Goal: Task Accomplishment & Management: Manage account settings

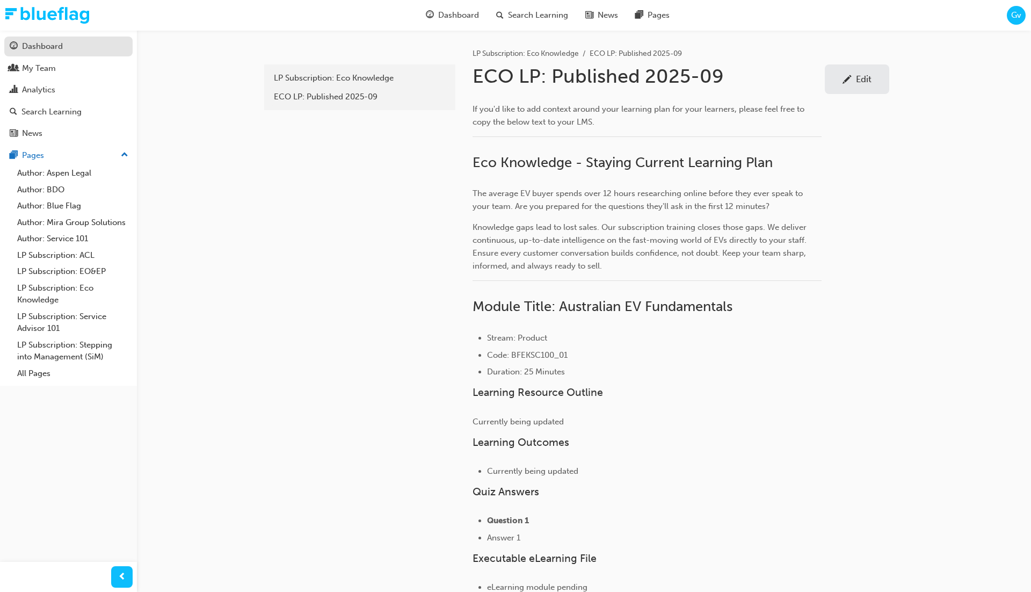
click at [79, 54] on link "Dashboard" at bounding box center [68, 47] width 128 height 20
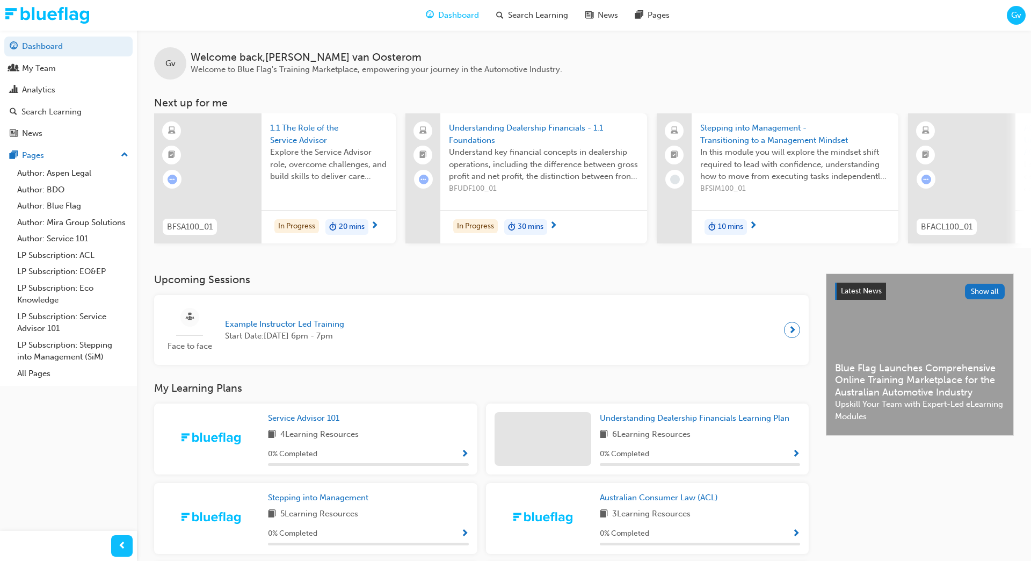
click at [505, 98] on h3 "Next up for me" at bounding box center [584, 103] width 894 height 12
click at [541, 16] on span "Search Learning" at bounding box center [538, 15] width 60 height 12
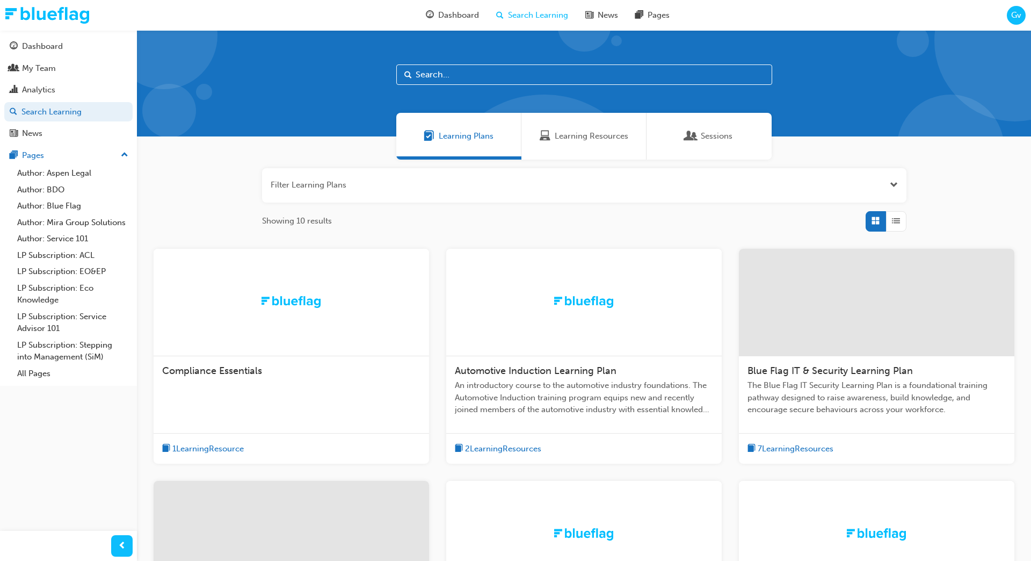
click at [467, 81] on input "text" at bounding box center [584, 74] width 376 height 20
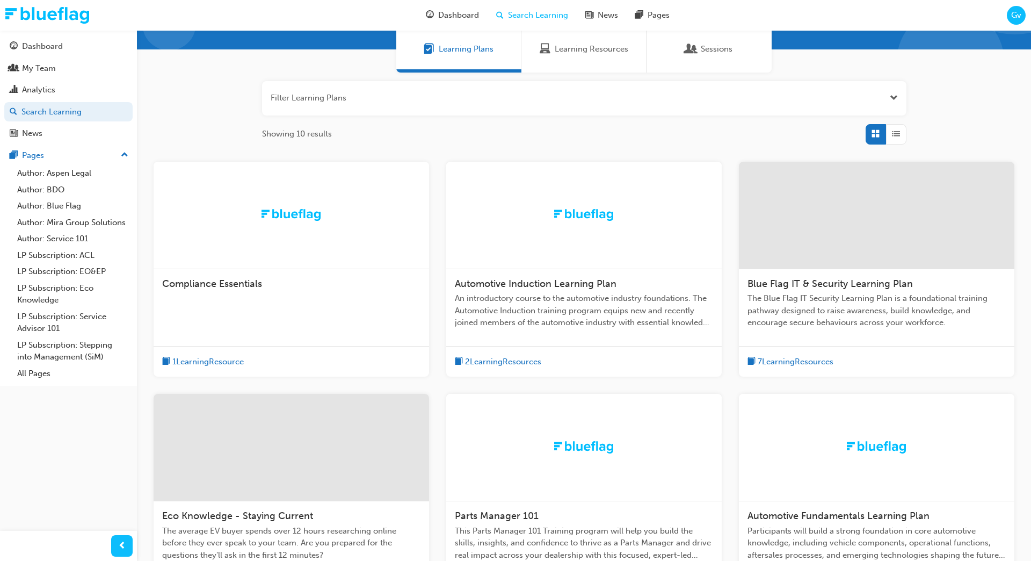
scroll to position [149, 0]
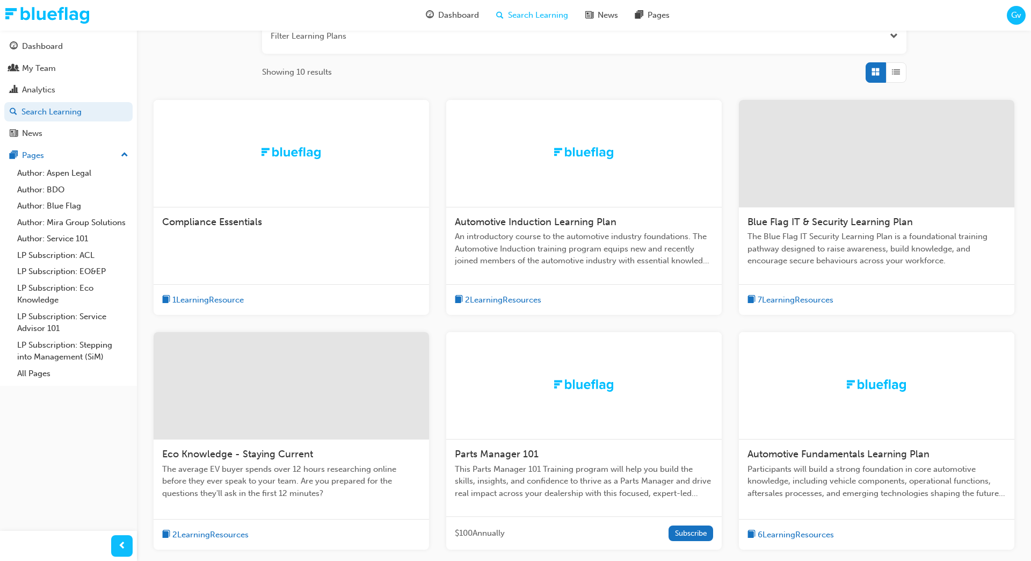
click at [349, 393] on div at bounding box center [292, 385] width 276 height 107
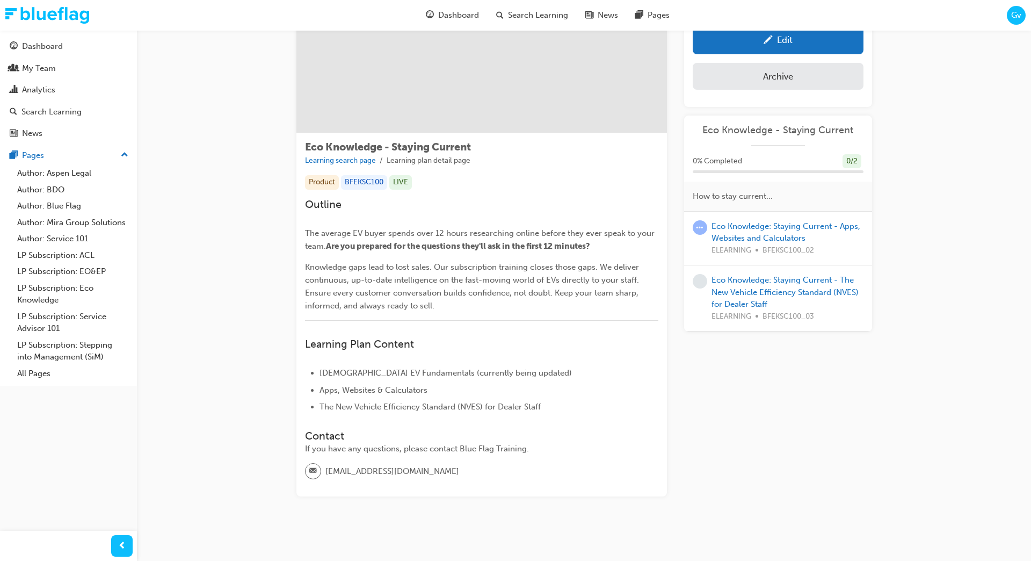
scroll to position [98, 0]
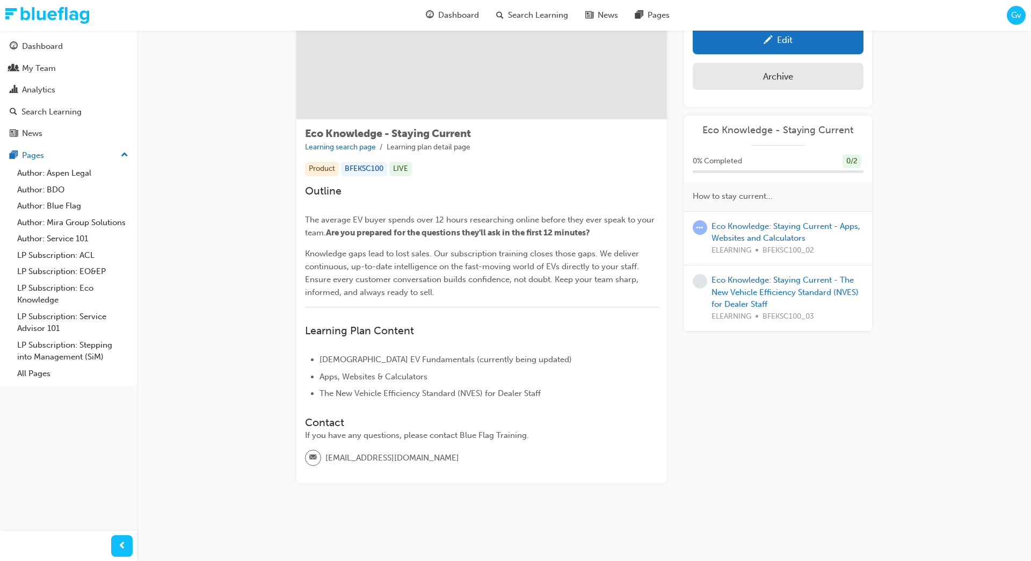
click at [348, 217] on span "The average EV buyer spends over 12 hours researching online before they ever s…" at bounding box center [481, 226] width 352 height 23
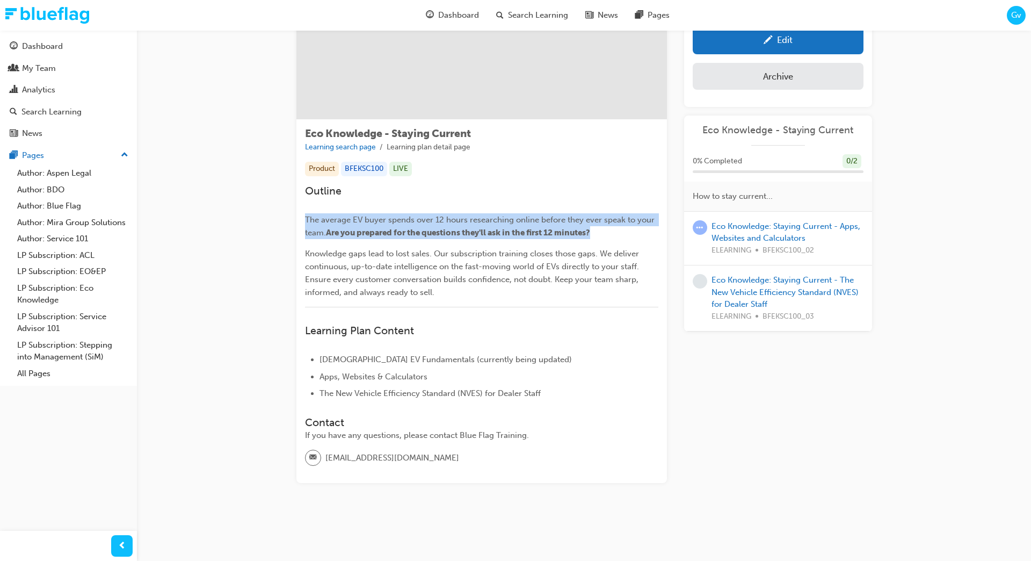
click at [348, 217] on span "The average EV buyer spends over 12 hours researching online before they ever s…" at bounding box center [481, 226] width 352 height 23
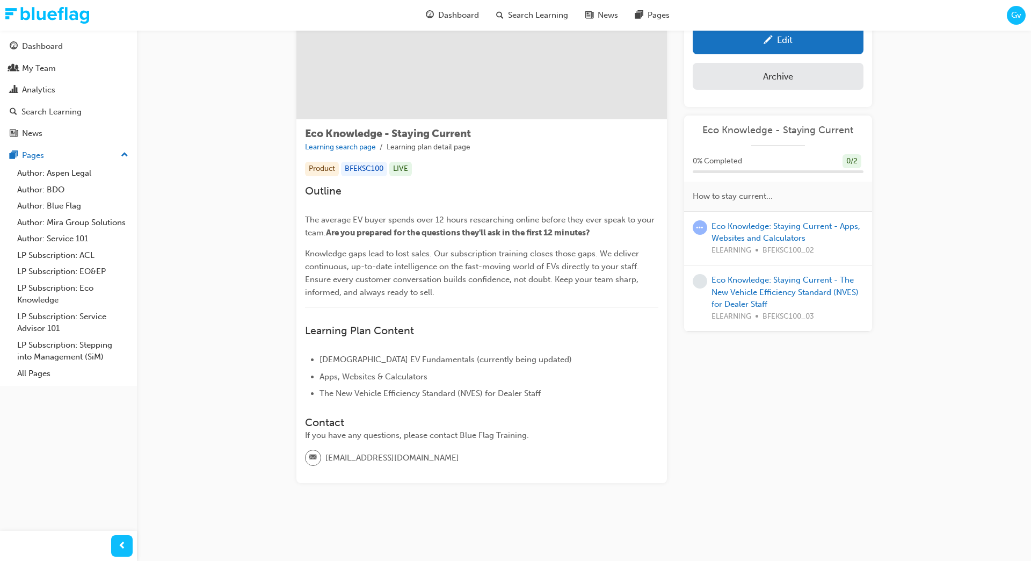
click at [365, 358] on span "[DEMOGRAPHIC_DATA] EV Fundamentals (currently being updated)" at bounding box center [446, 360] width 252 height 10
click at [361, 377] on span "Apps, Websites & Calculators" at bounding box center [374, 377] width 108 height 10
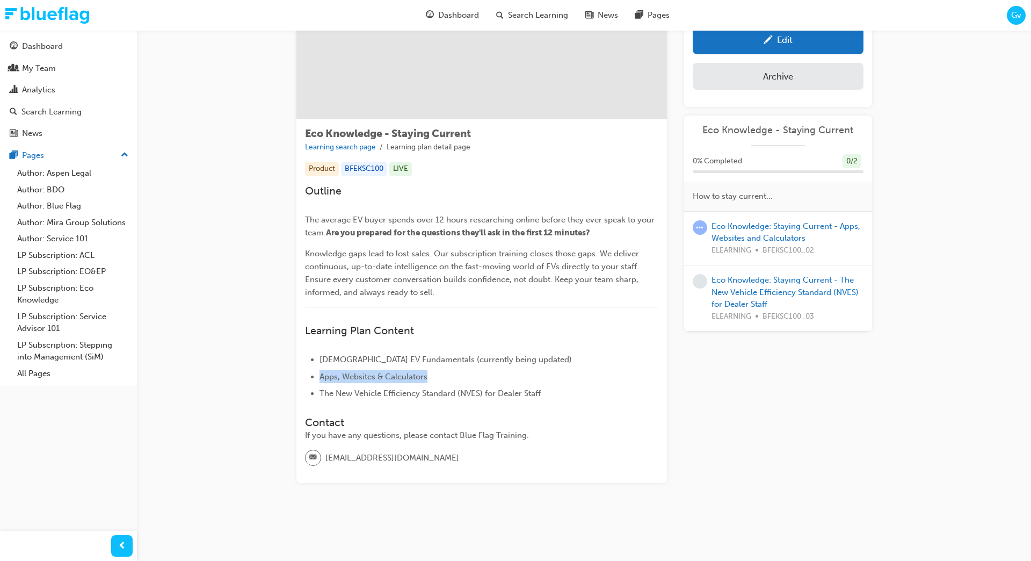
click at [361, 377] on span "Apps, Websites & Calculators" at bounding box center [374, 377] width 108 height 10
click at [190, 190] on div "Eco Knowledge - Staying Current Learning search page Learning plan detail page …" at bounding box center [584, 233] width 894 height 602
click at [56, 39] on link "Dashboard" at bounding box center [68, 47] width 128 height 20
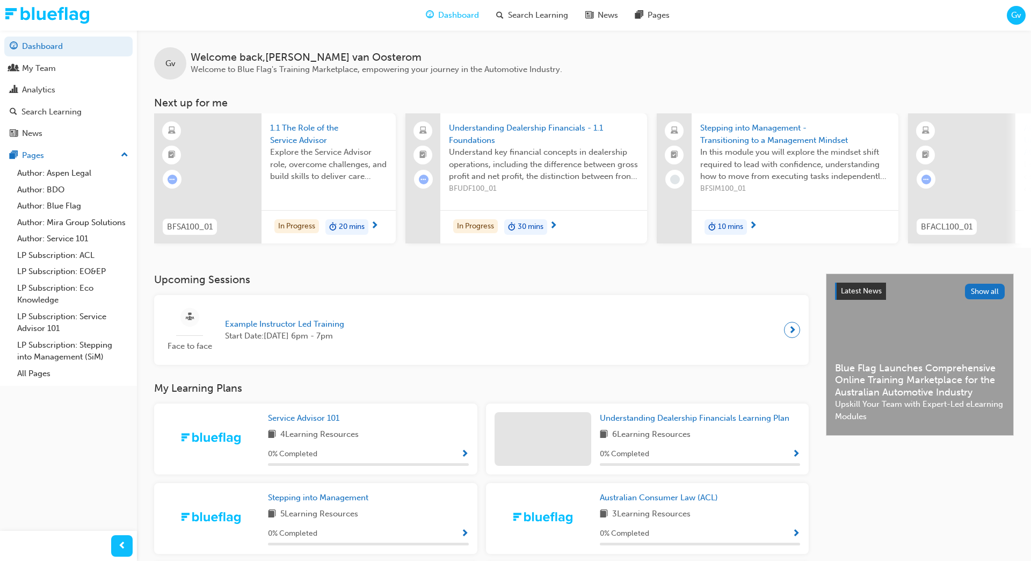
click at [406, 273] on div "Gv Welcome back , [PERSON_NAME] Welcome to Blue Flag's Training Marketplace, em…" at bounding box center [584, 151] width 894 height 243
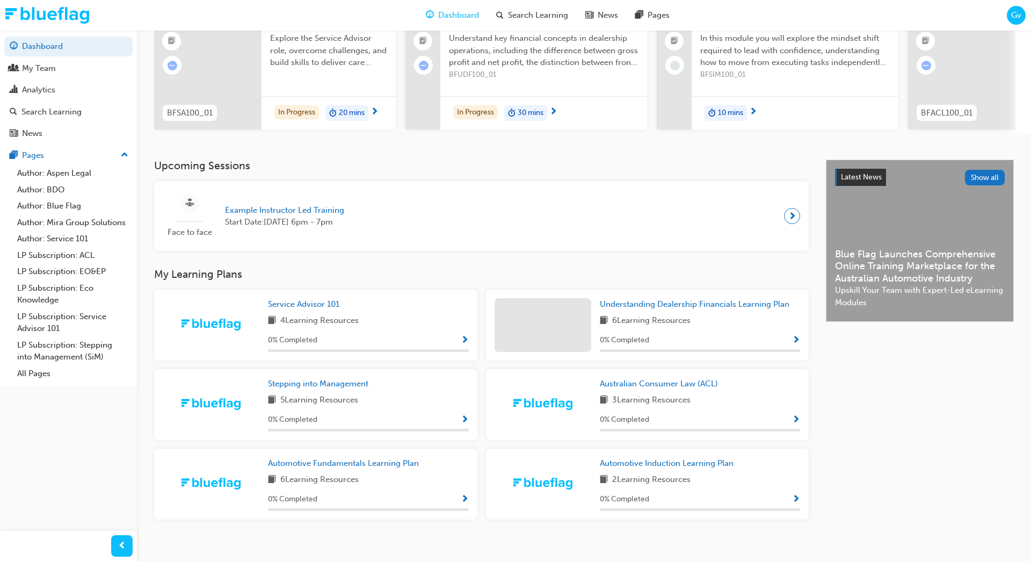
scroll to position [121, 0]
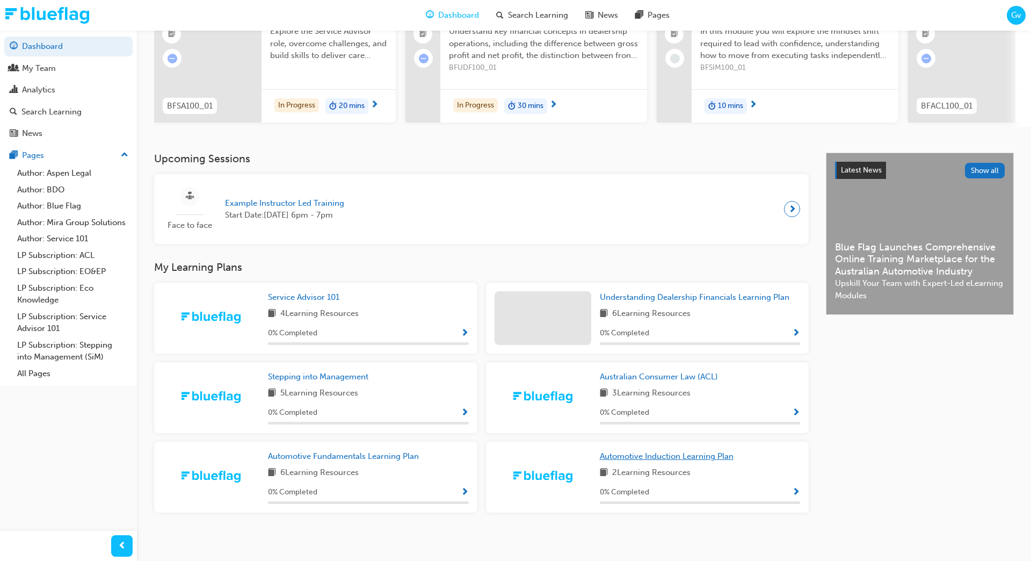
click at [655, 460] on span "Automotive Induction Learning Plan" at bounding box center [667, 456] width 134 height 10
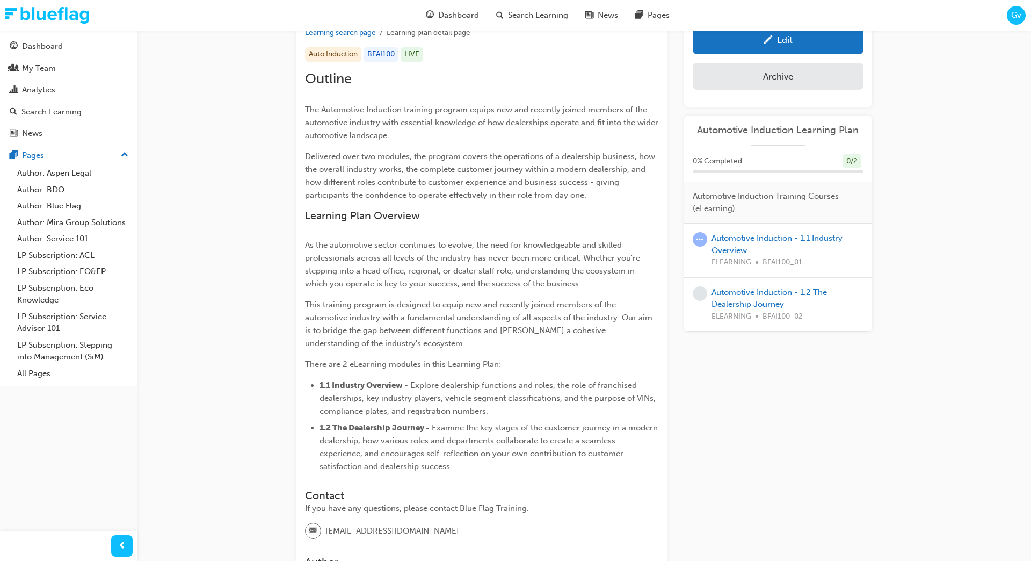
scroll to position [223, 0]
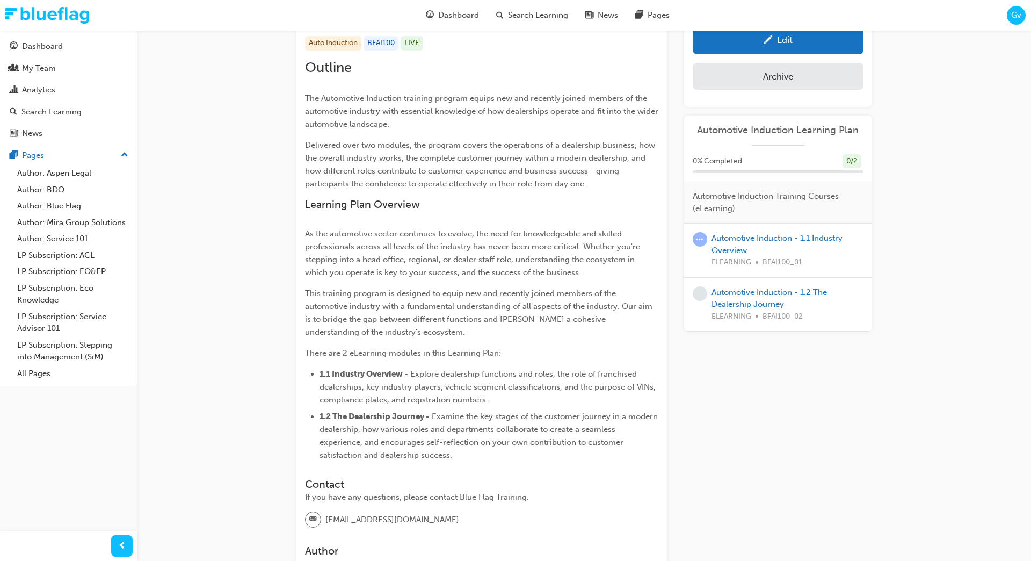
click at [369, 417] on span "1.2 The Dealership Journey -" at bounding box center [375, 416] width 110 height 10
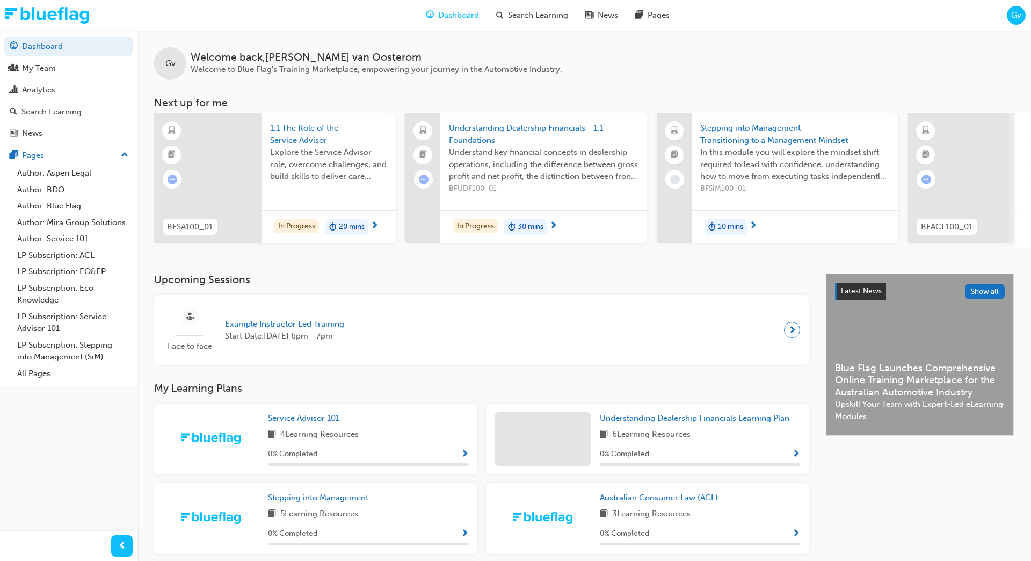
scroll to position [128, 0]
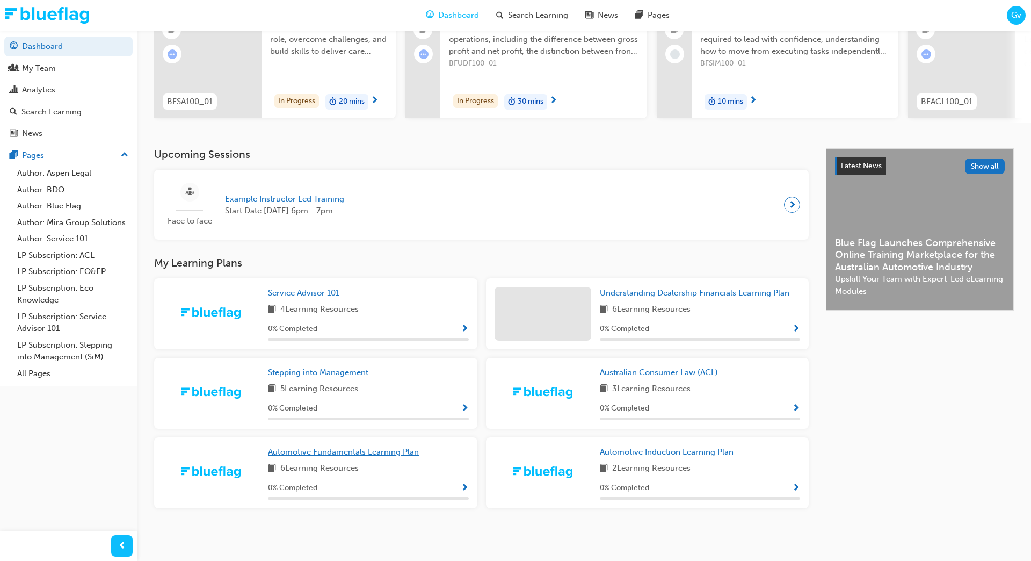
click at [343, 450] on span "Automotive Fundamentals Learning Plan" at bounding box center [343, 452] width 151 height 10
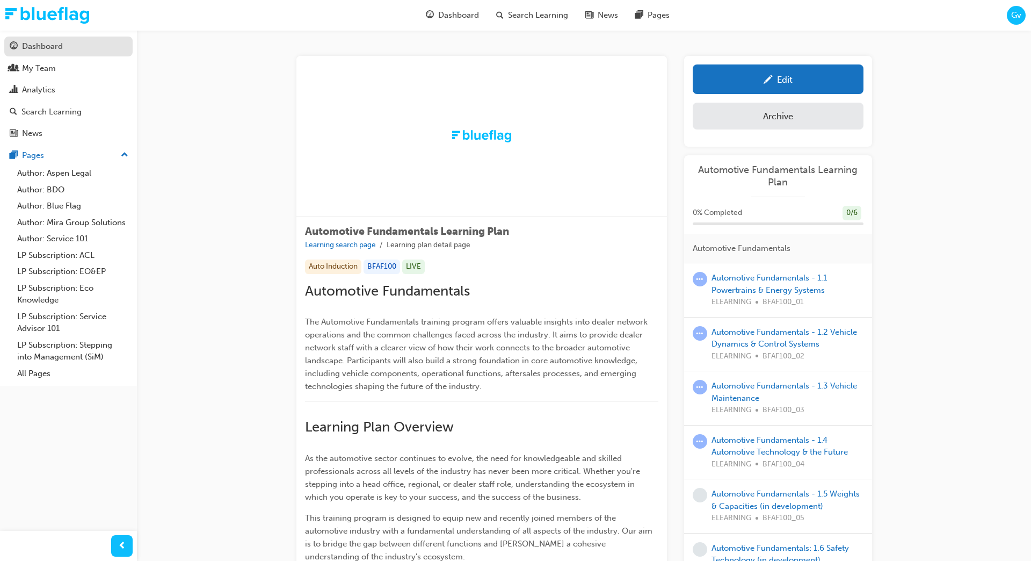
click at [90, 53] on link "Dashboard" at bounding box center [68, 47] width 128 height 20
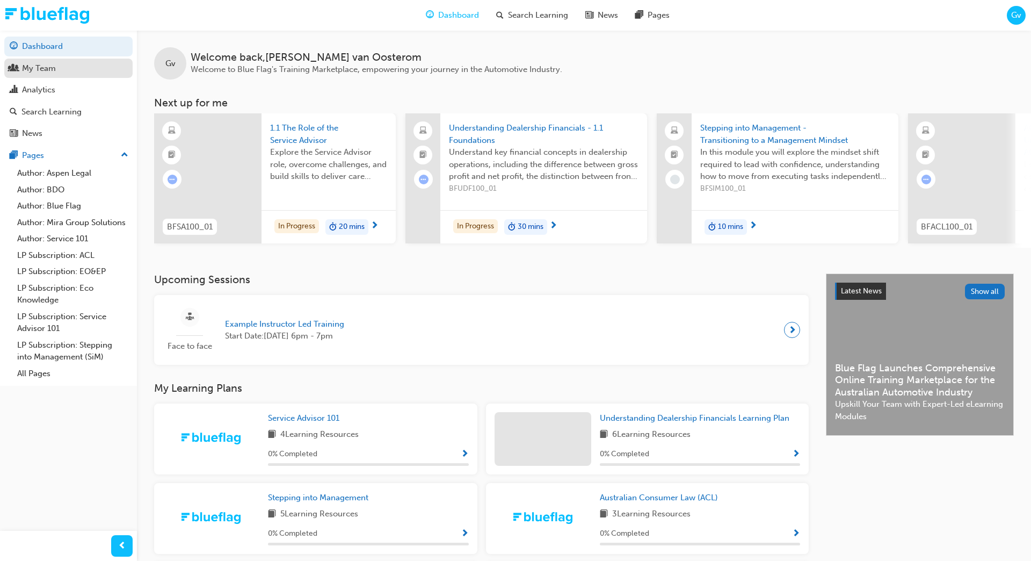
click at [41, 68] on div "My Team" at bounding box center [39, 68] width 34 height 12
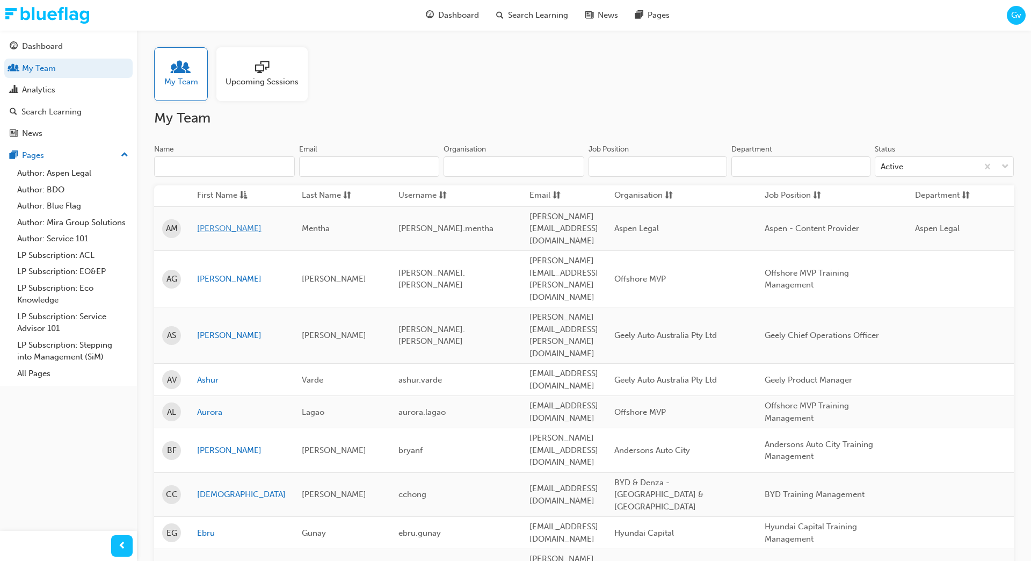
click at [215, 222] on link "[PERSON_NAME]" at bounding box center [241, 228] width 89 height 12
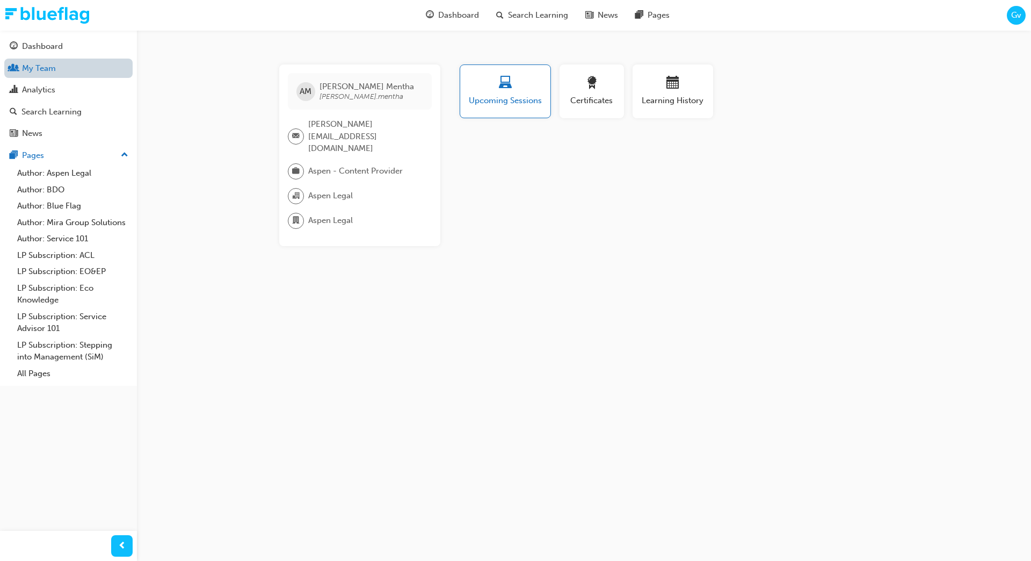
click at [45, 71] on link "My Team" at bounding box center [68, 69] width 128 height 20
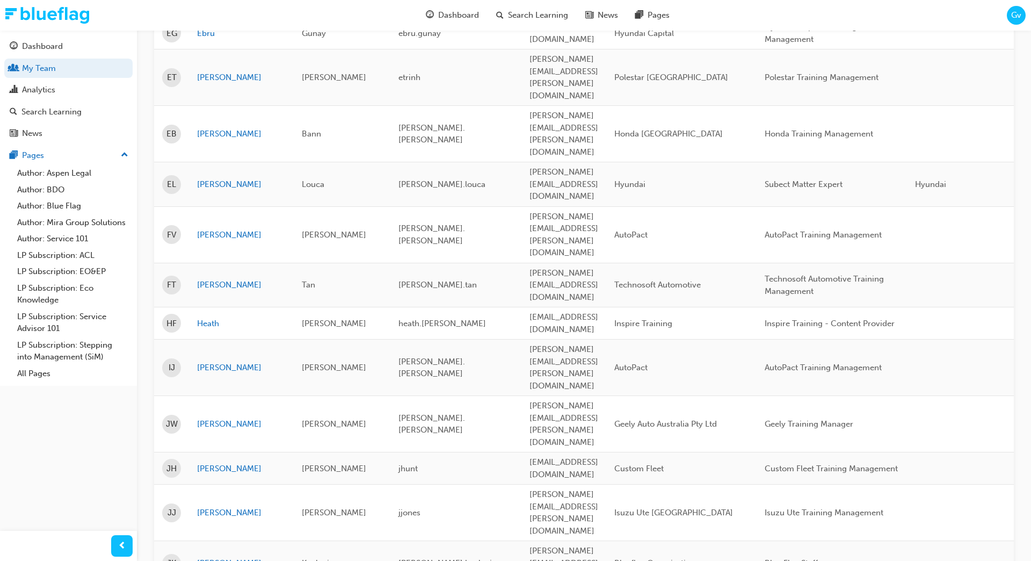
scroll to position [522, 0]
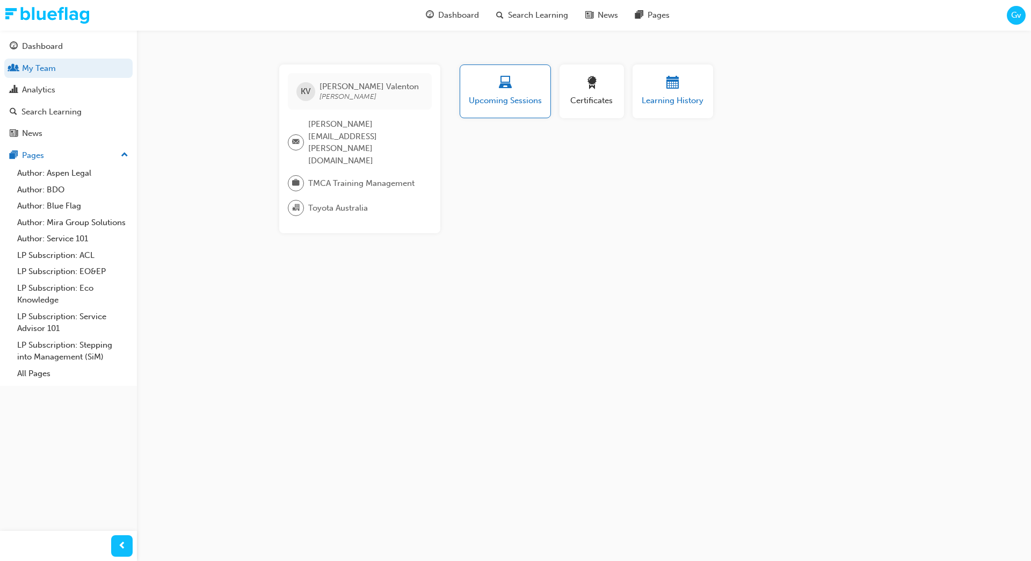
click at [642, 105] on span "Learning History" at bounding box center [673, 101] width 64 height 12
click at [526, 76] on div "button" at bounding box center [505, 84] width 75 height 17
click at [616, 97] on button "Certificates" at bounding box center [592, 91] width 64 height 54
click at [658, 99] on span "Learning History" at bounding box center [673, 101] width 64 height 12
click at [233, 134] on div "KV [PERSON_NAME]valenton [EMAIL_ADDRESS][PERSON_NAME][DOMAIN_NAME] TMCA Trainin…" at bounding box center [515, 280] width 1031 height 561
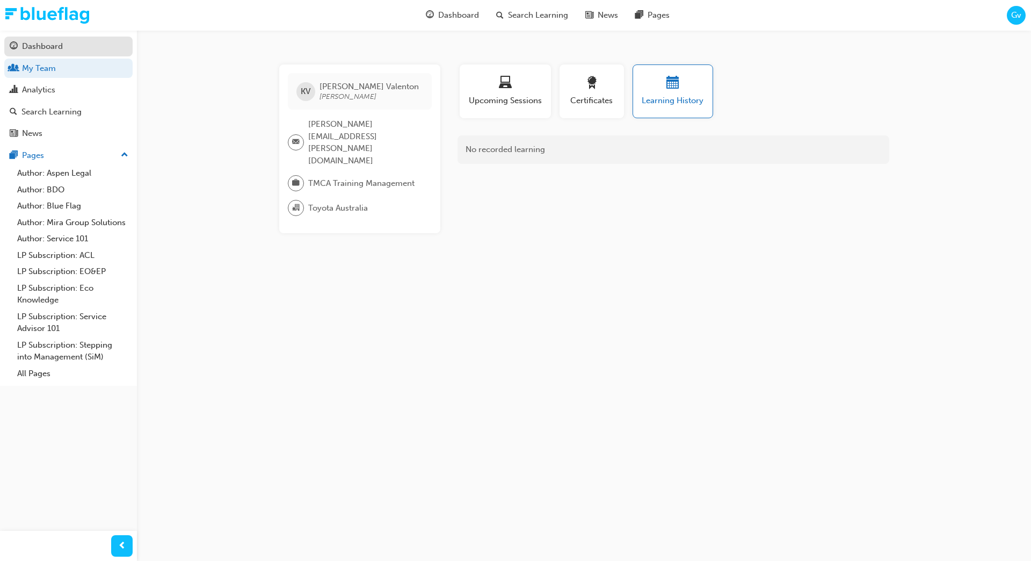
click at [75, 45] on div "Dashboard" at bounding box center [69, 46] width 118 height 13
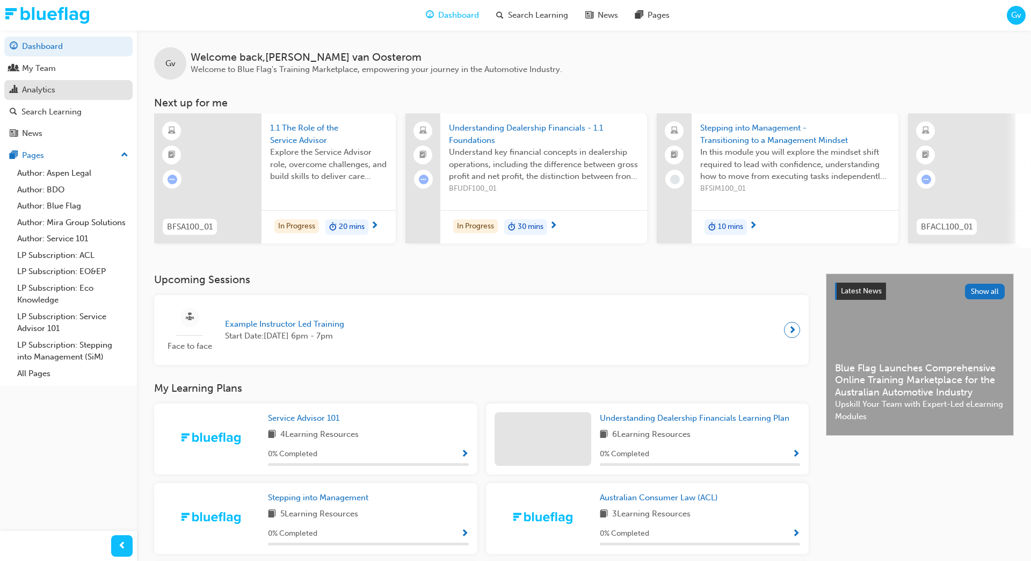
click at [57, 92] on div "Analytics" at bounding box center [69, 89] width 118 height 13
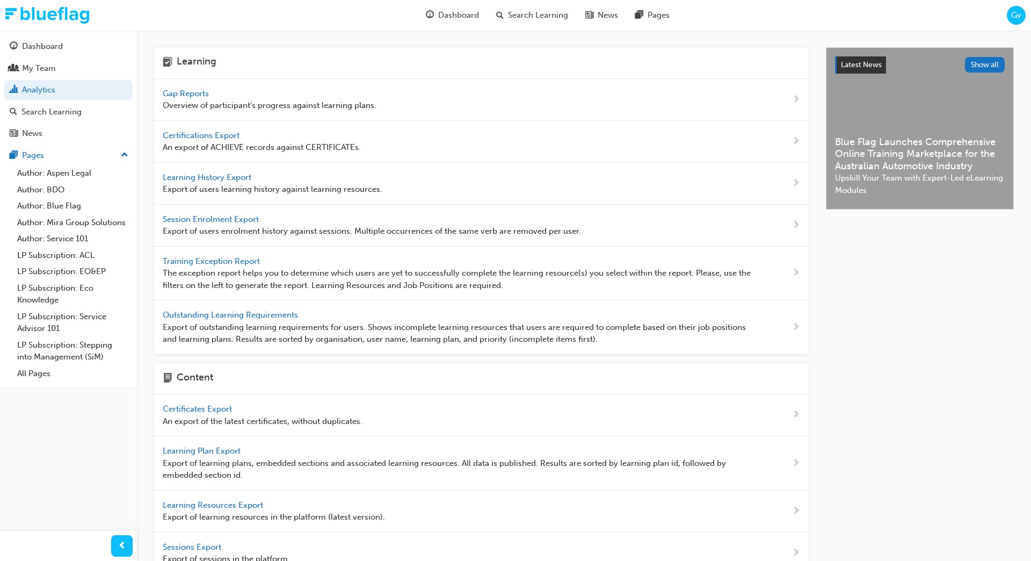
click at [260, 310] on span "Outstanding Learning Requirements" at bounding box center [232, 315] width 138 height 10
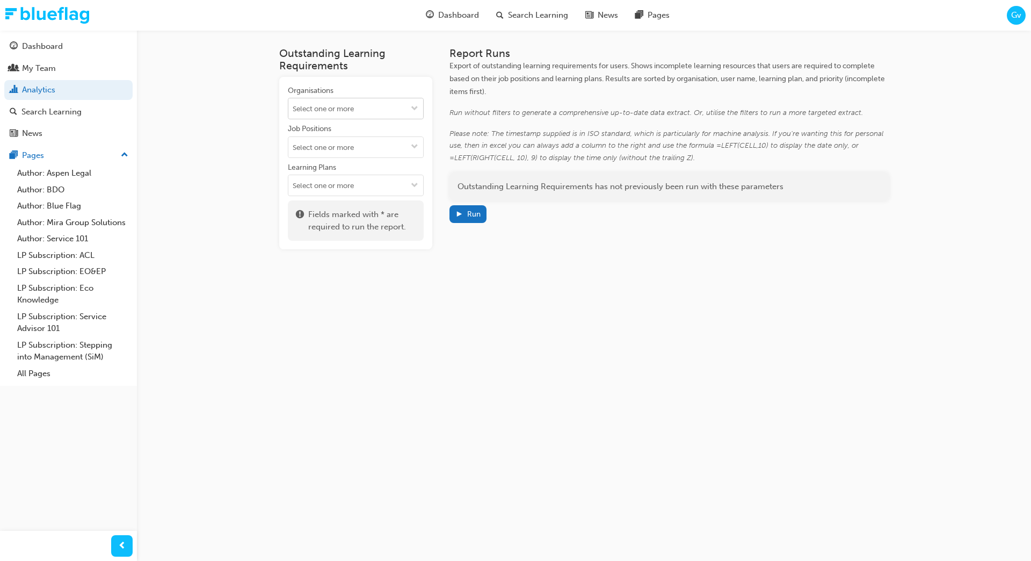
click at [346, 110] on input "Organisations" at bounding box center [355, 108] width 135 height 20
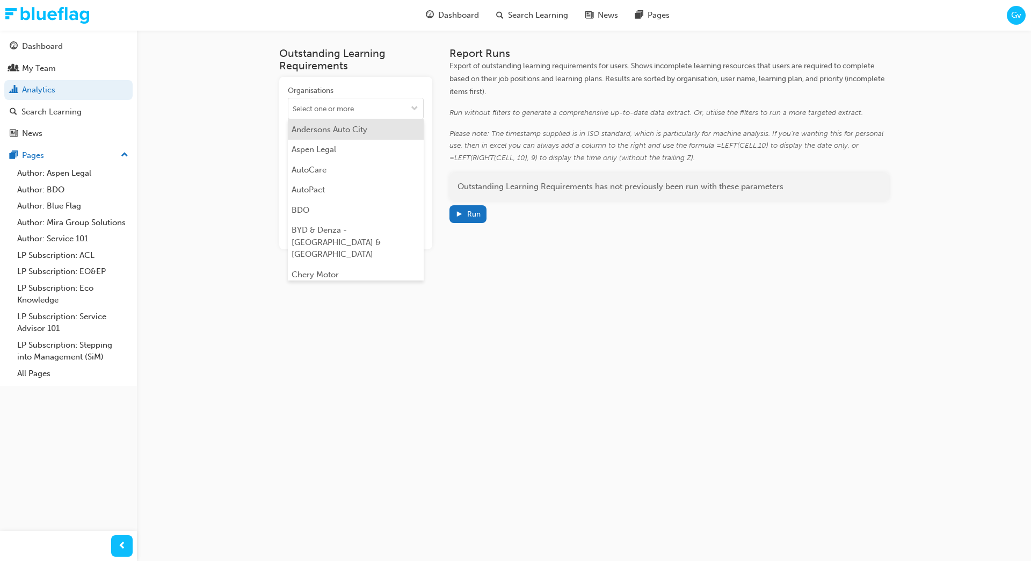
click at [342, 135] on li "Andersons Auto City" at bounding box center [356, 129] width 136 height 20
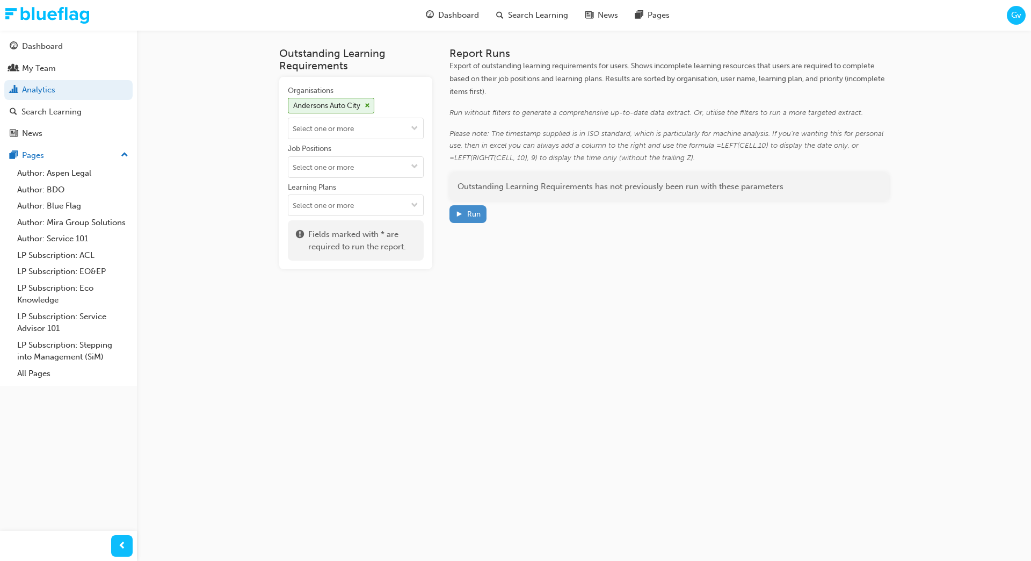
click at [467, 213] on div "Run" at bounding box center [473, 213] width 13 height 9
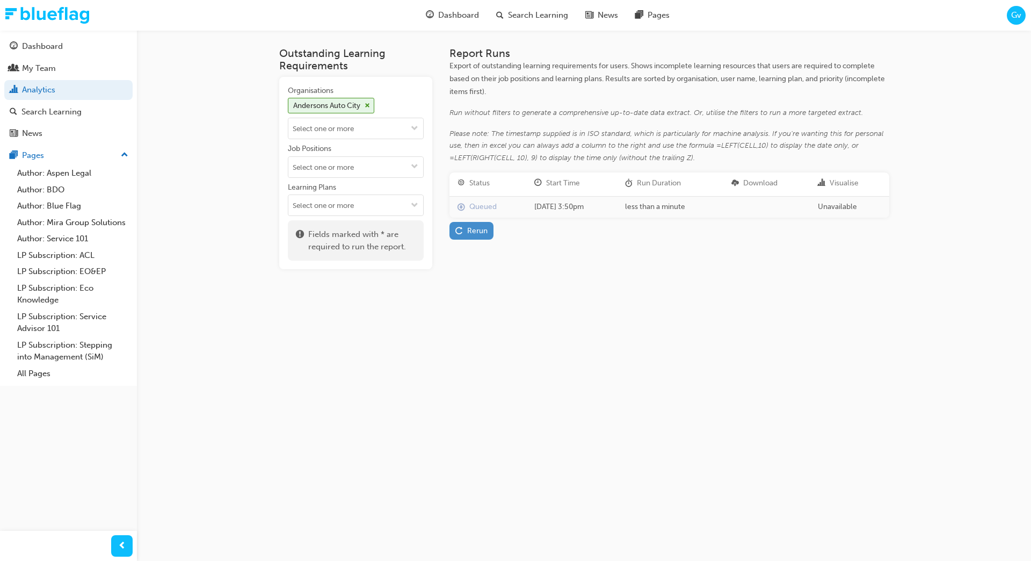
click at [472, 233] on div "Rerun" at bounding box center [477, 230] width 20 height 9
click at [556, 296] on div "Outstanding Learning Requirements Organisations Andersons Auto City Job Positio…" at bounding box center [584, 166] width 645 height 273
click at [779, 208] on link "Download" at bounding box center [759, 208] width 47 height 16
click at [532, 17] on span "Search Learning" at bounding box center [538, 15] width 60 height 12
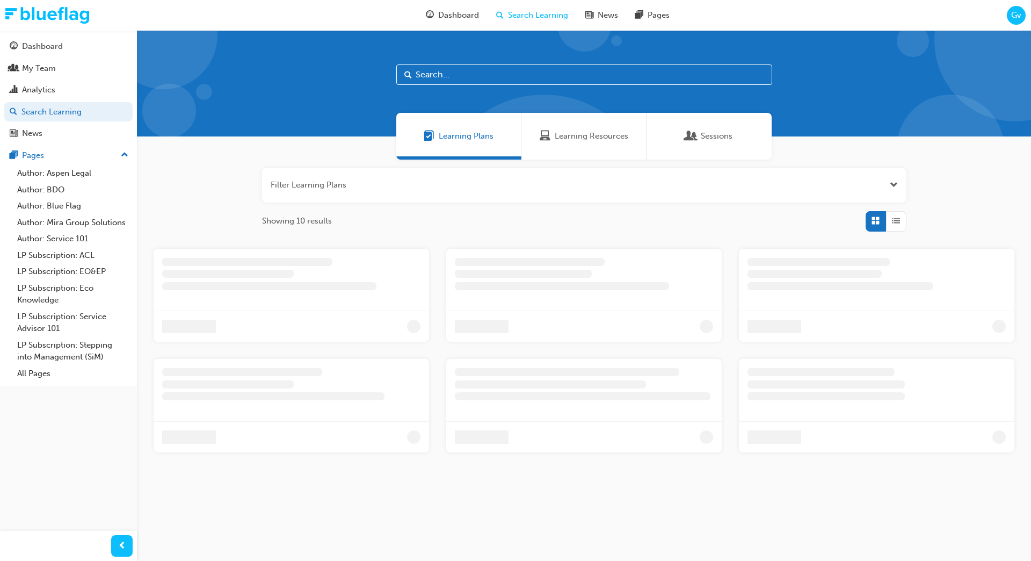
click at [582, 150] on div "Learning Resources" at bounding box center [584, 136] width 125 height 47
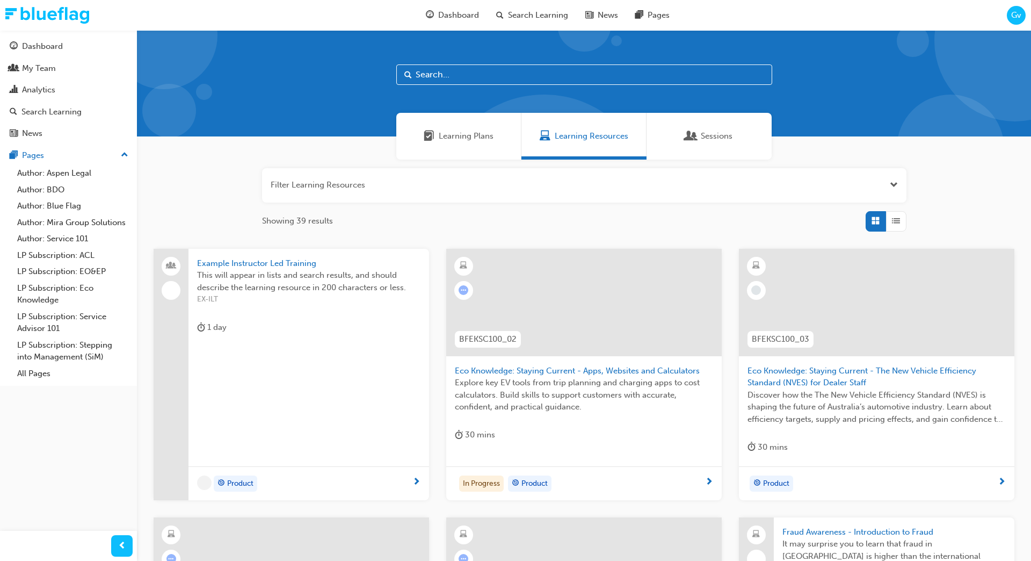
click at [901, 185] on button "button" at bounding box center [584, 185] width 645 height 34
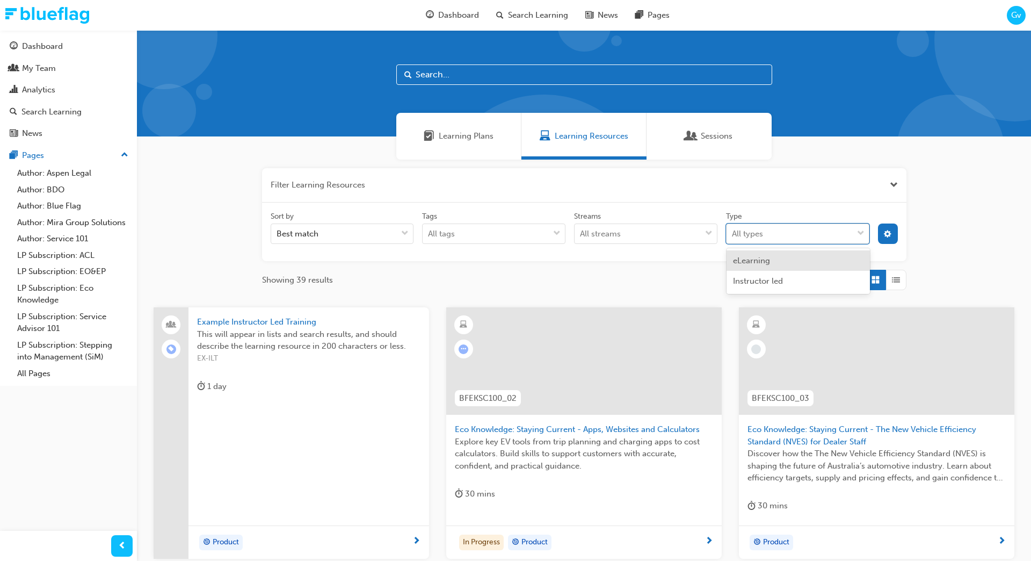
click at [774, 236] on div "All types" at bounding box center [790, 234] width 126 height 19
click at [733, 236] on input "Type option eLearning focused, 1 of 2. 2 results available. Use Up and Down to …" at bounding box center [732, 233] width 1 height 9
click at [769, 276] on span "Instructor led" at bounding box center [758, 281] width 50 height 10
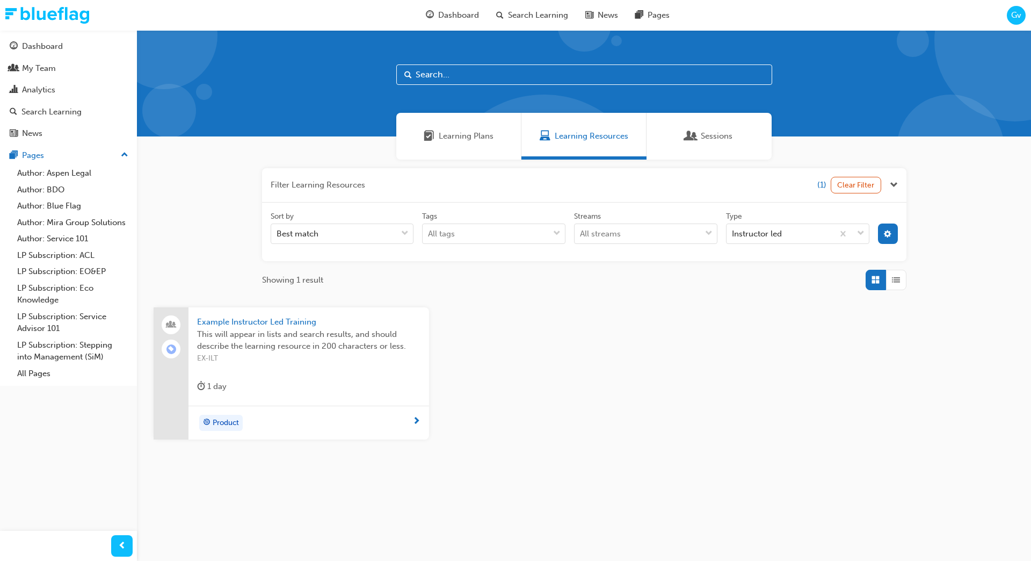
click at [343, 333] on span "This will appear in lists and search results, and should describe the learning …" at bounding box center [308, 340] width 223 height 24
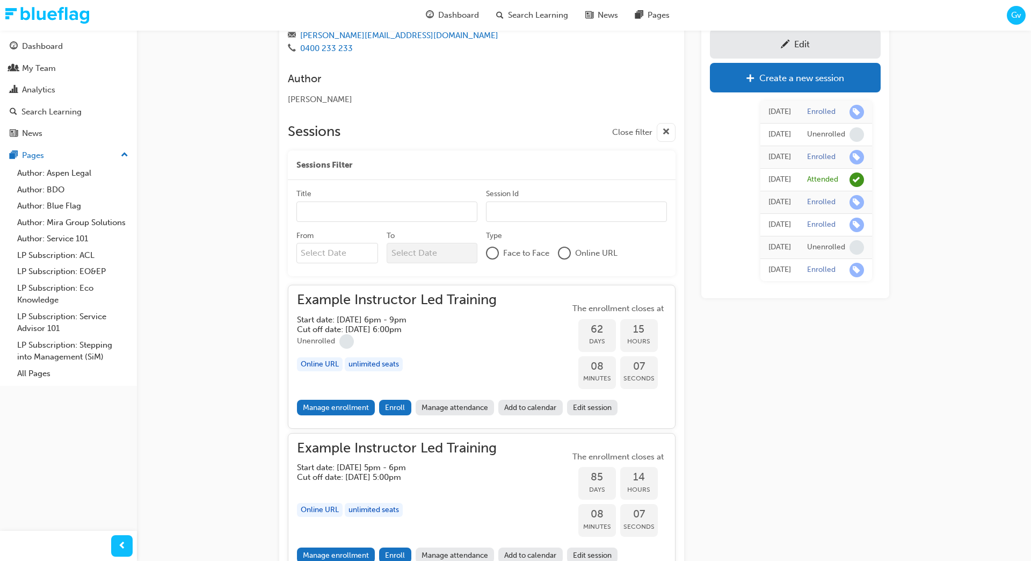
scroll to position [236, 0]
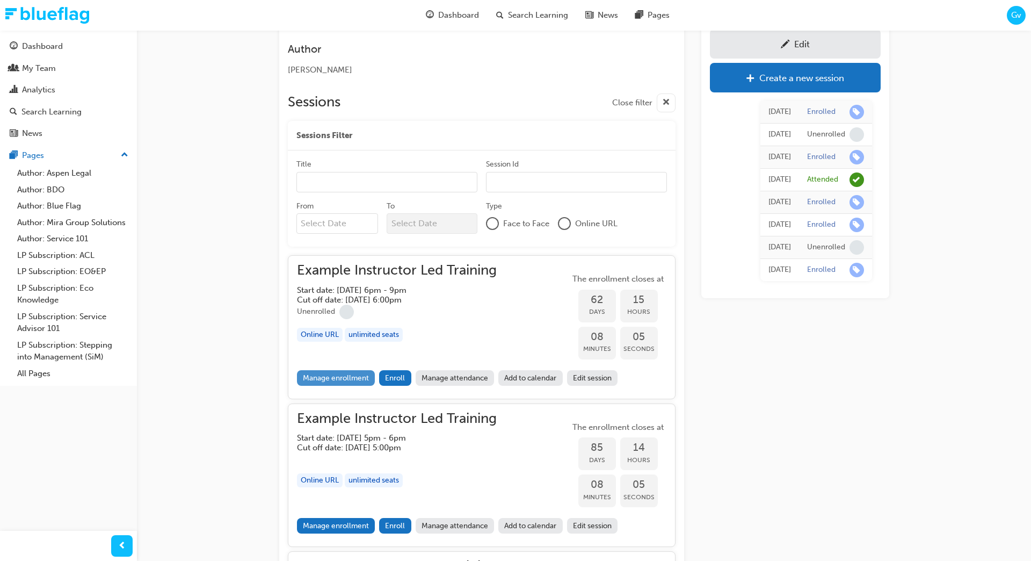
click at [351, 379] on link "Manage enrollment" at bounding box center [336, 378] width 78 height 16
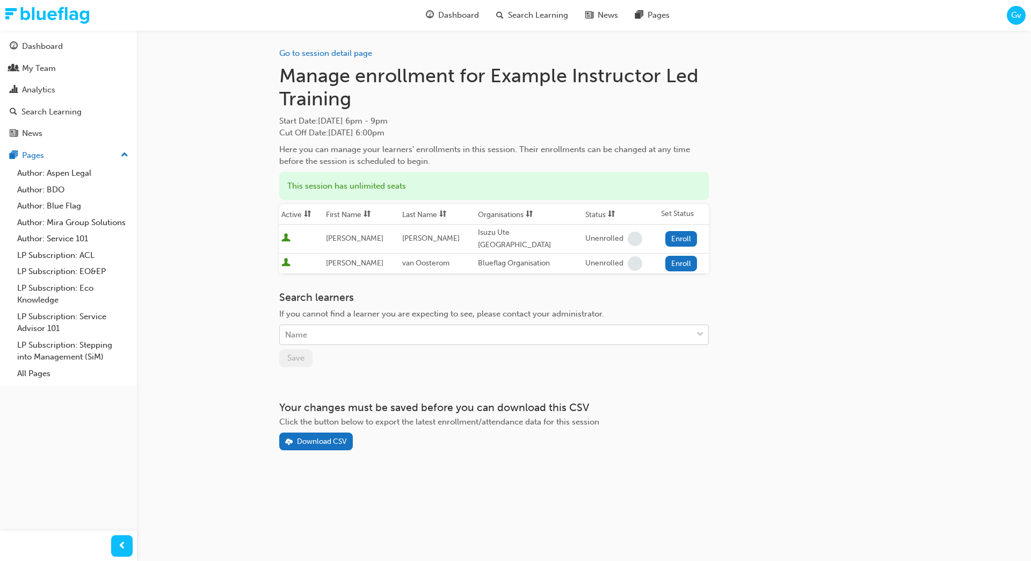
click at [315, 327] on div "Name" at bounding box center [486, 335] width 413 height 19
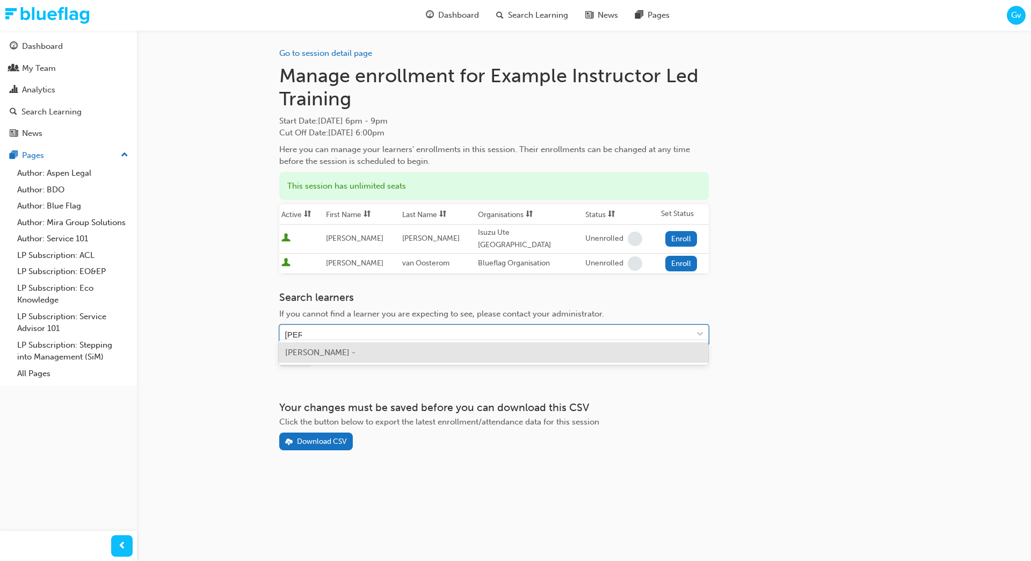
type input "[PERSON_NAME]"
click at [313, 351] on span "[PERSON_NAME] - Polestar [GEOGRAPHIC_DATA]" at bounding box center [378, 353] width 186 height 10
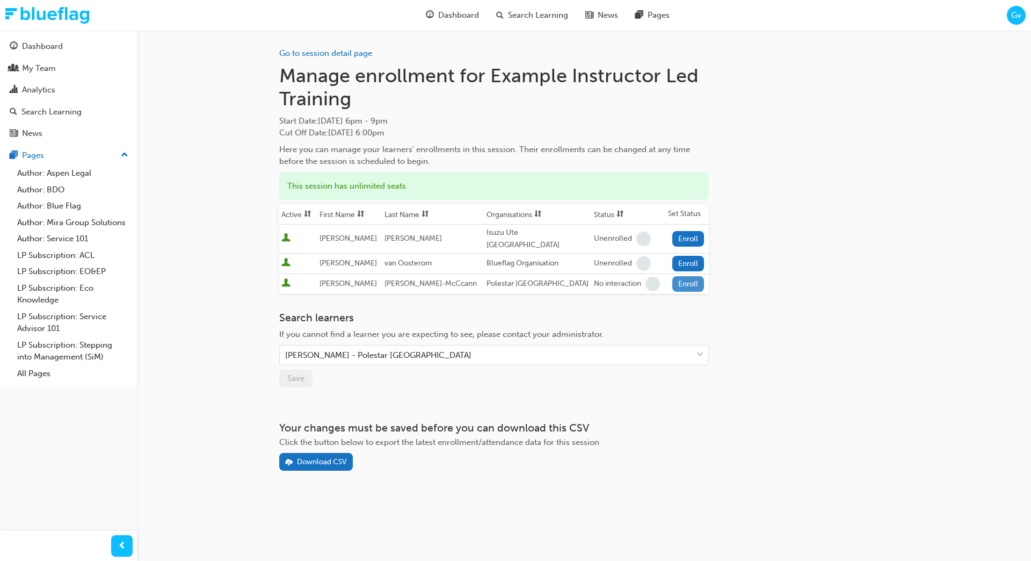
click at [676, 276] on button "Enroll" at bounding box center [688, 284] width 32 height 16
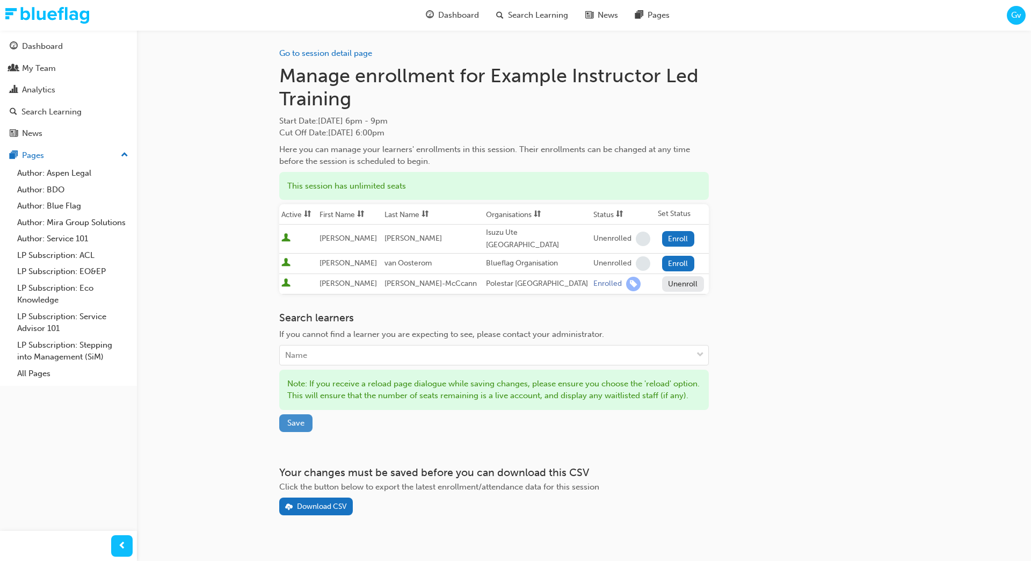
click at [298, 423] on span "Save" at bounding box center [295, 423] width 17 height 10
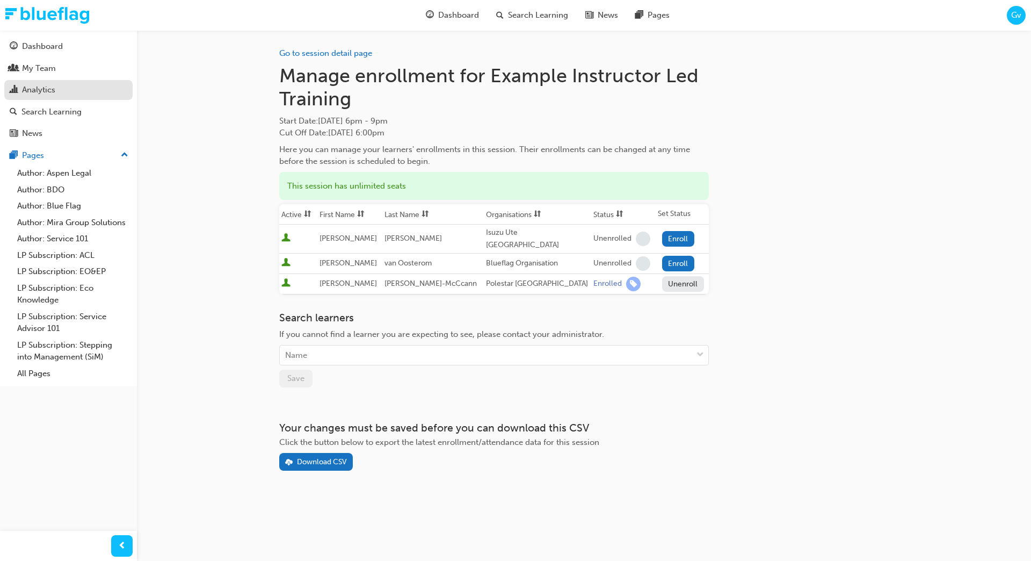
click at [64, 93] on div "Analytics" at bounding box center [69, 89] width 118 height 13
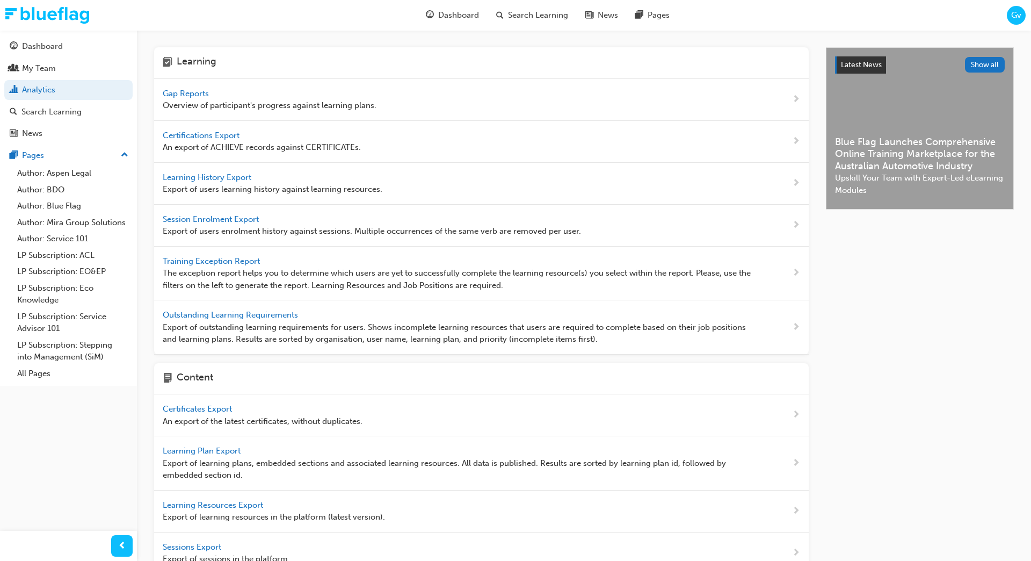
click at [257, 312] on span "Outstanding Learning Requirements" at bounding box center [232, 315] width 138 height 10
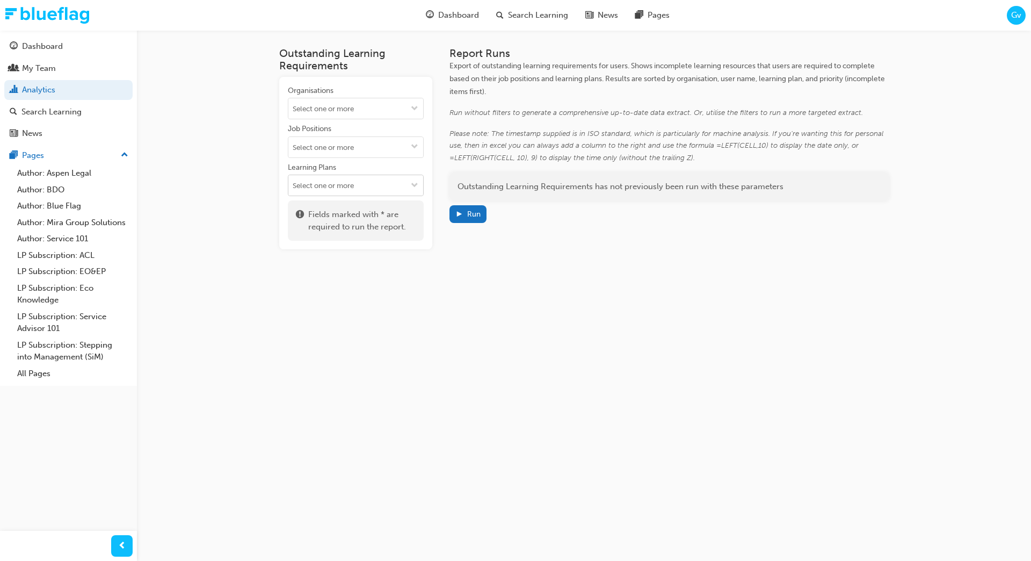
click at [314, 180] on input "Learning Plans" at bounding box center [355, 185] width 135 height 20
type input "ste"
click at [331, 214] on li "Stepping into Management - BFSIM100" at bounding box center [356, 212] width 136 height 32
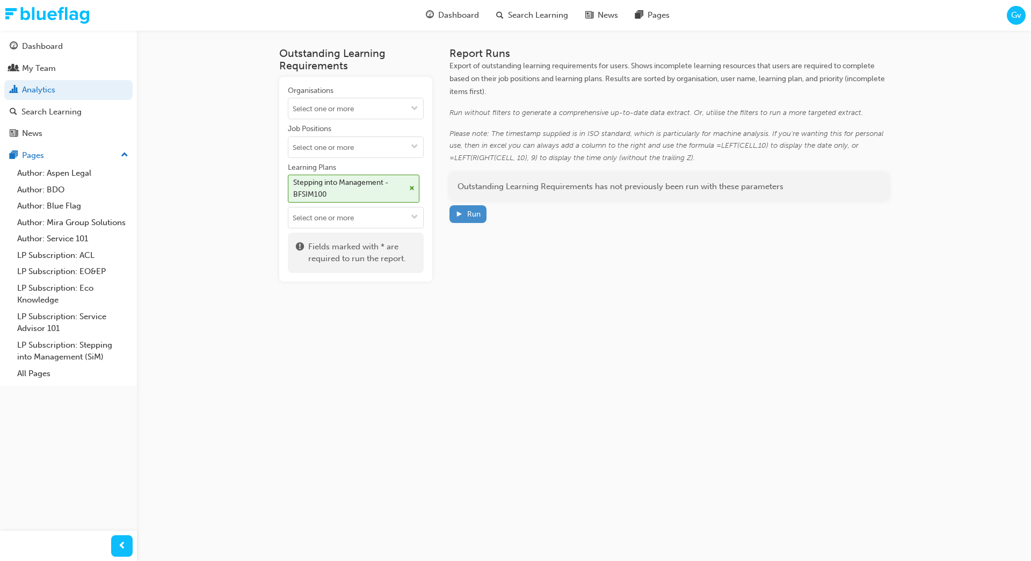
click at [475, 216] on div "Run" at bounding box center [473, 213] width 13 height 9
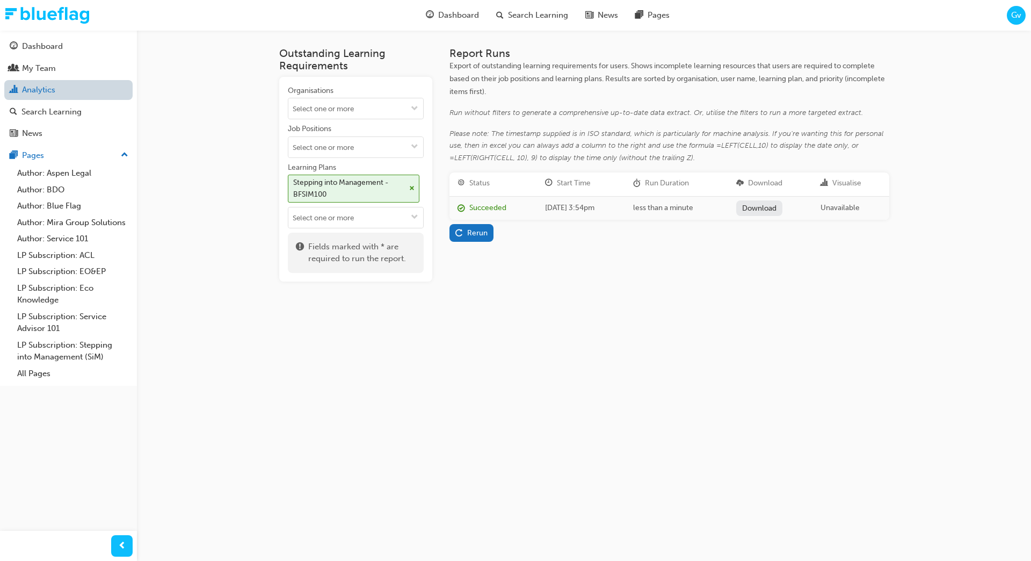
click at [77, 92] on link "Analytics" at bounding box center [68, 90] width 128 height 20
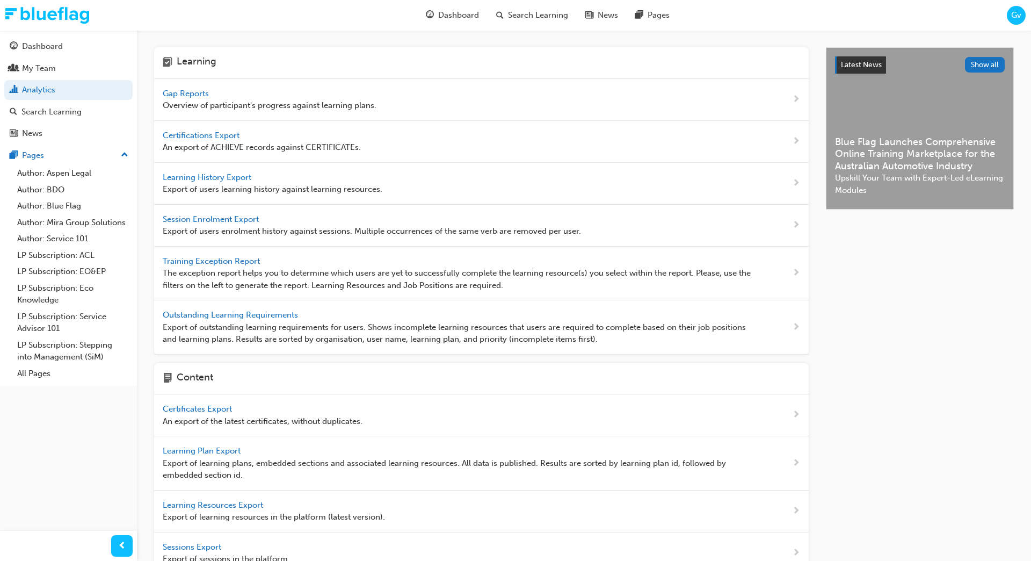
click at [180, 179] on span "Learning History Export" at bounding box center [208, 177] width 91 height 10
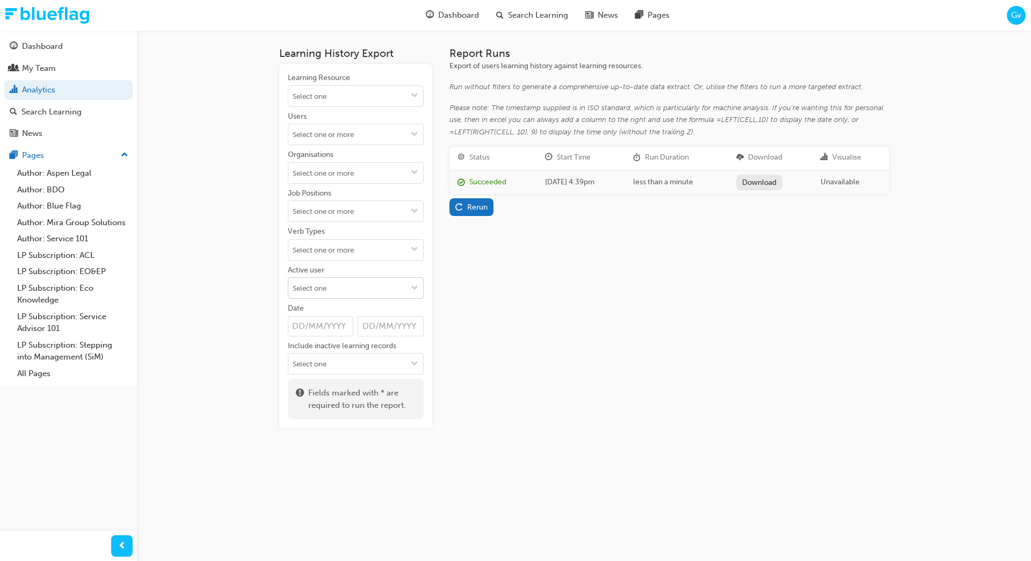
click at [352, 289] on input "Active user" at bounding box center [355, 288] width 135 height 20
click at [353, 307] on li "Active users" at bounding box center [356, 309] width 136 height 20
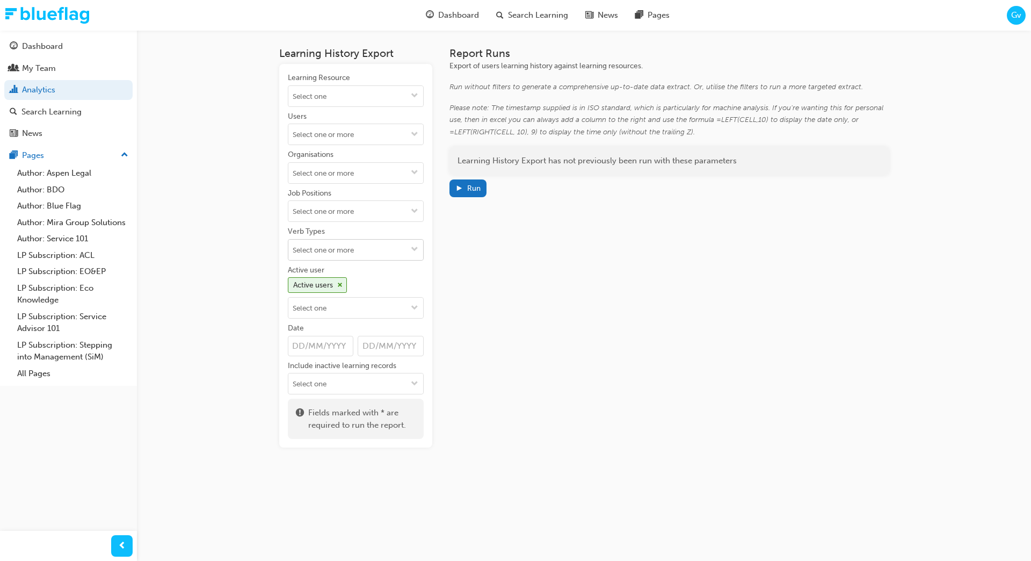
click at [355, 244] on input "Verb Types" at bounding box center [355, 250] width 135 height 20
type input "comp"
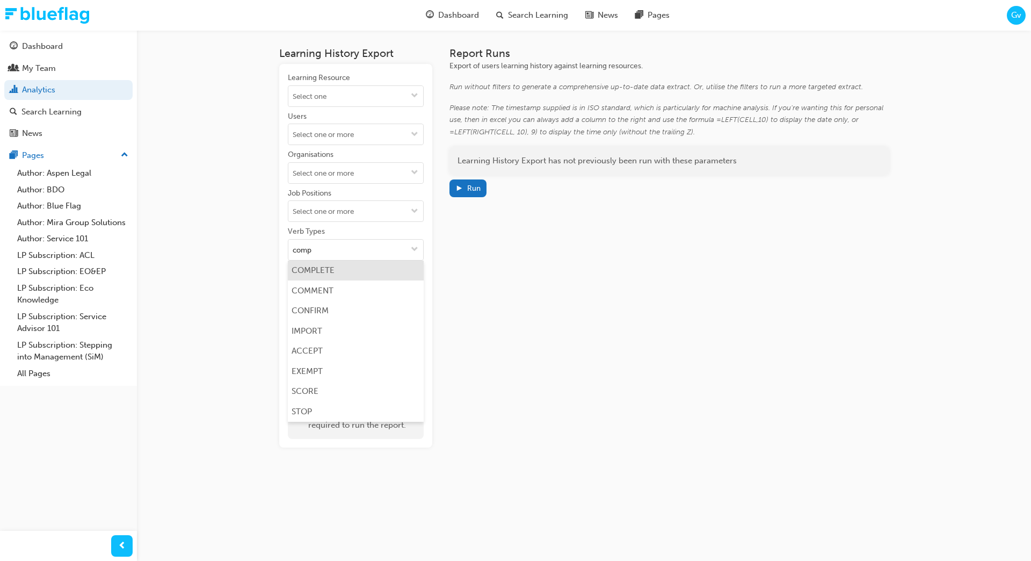
click at [369, 266] on li "COMPLETE" at bounding box center [356, 271] width 136 height 20
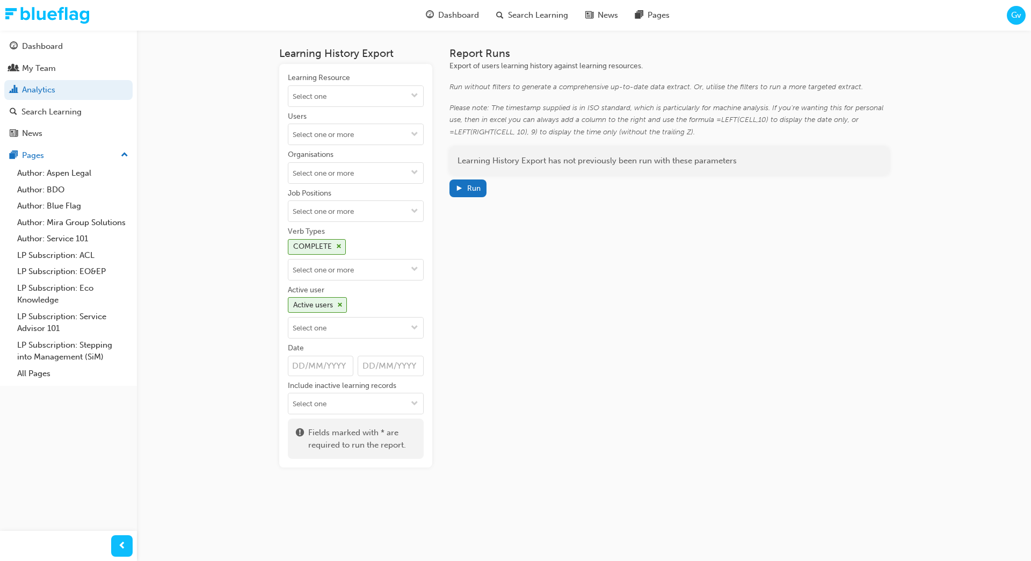
click at [486, 269] on div "Report Runs Export of users learning history against learning resources. Run wi…" at bounding box center [670, 257] width 440 height 420
click at [351, 212] on input "Job Positions" at bounding box center [355, 211] width 135 height 20
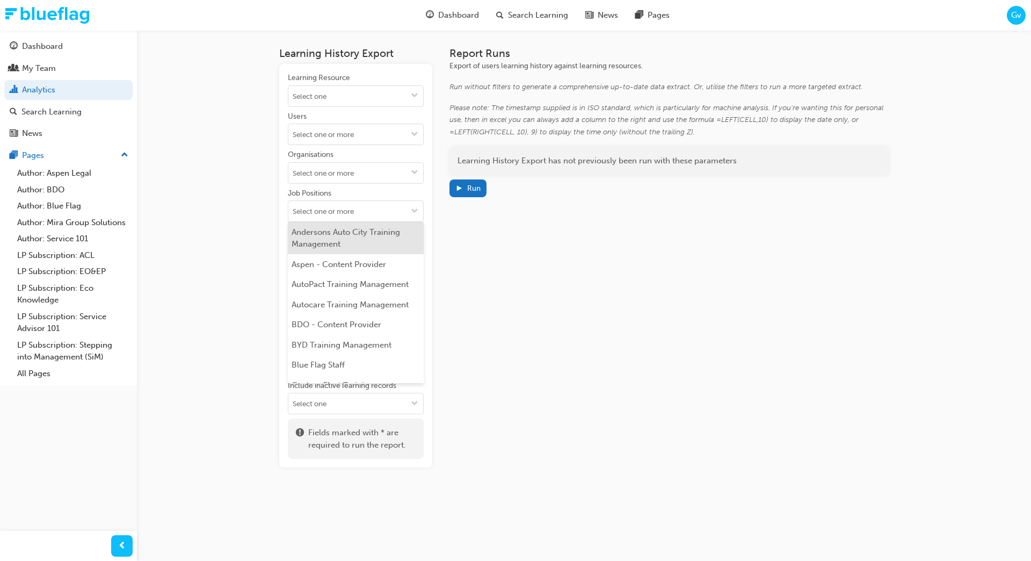
click at [352, 237] on li "Andersons Auto City Training Management" at bounding box center [356, 238] width 136 height 32
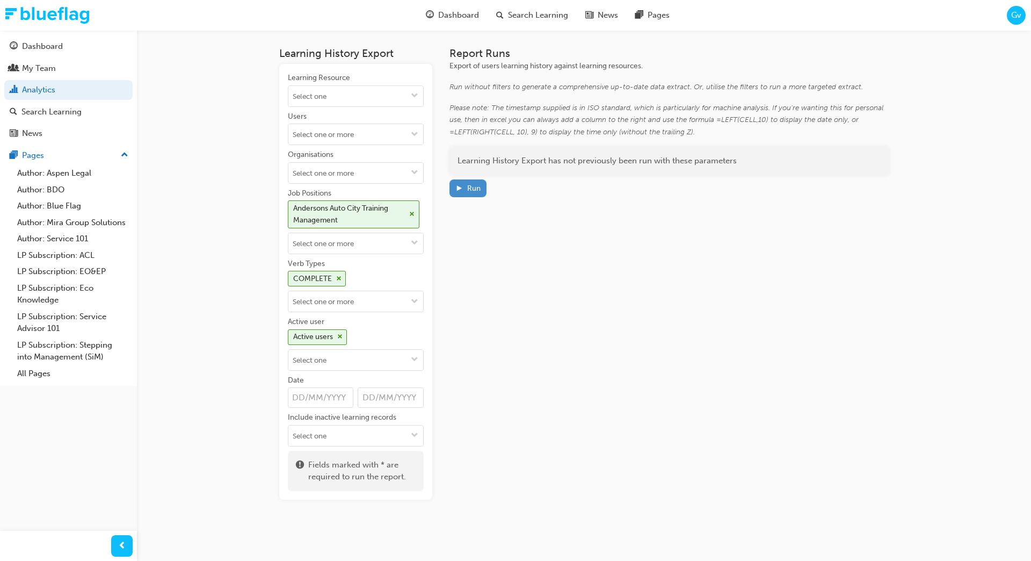
click at [470, 191] on div "Run" at bounding box center [473, 188] width 13 height 9
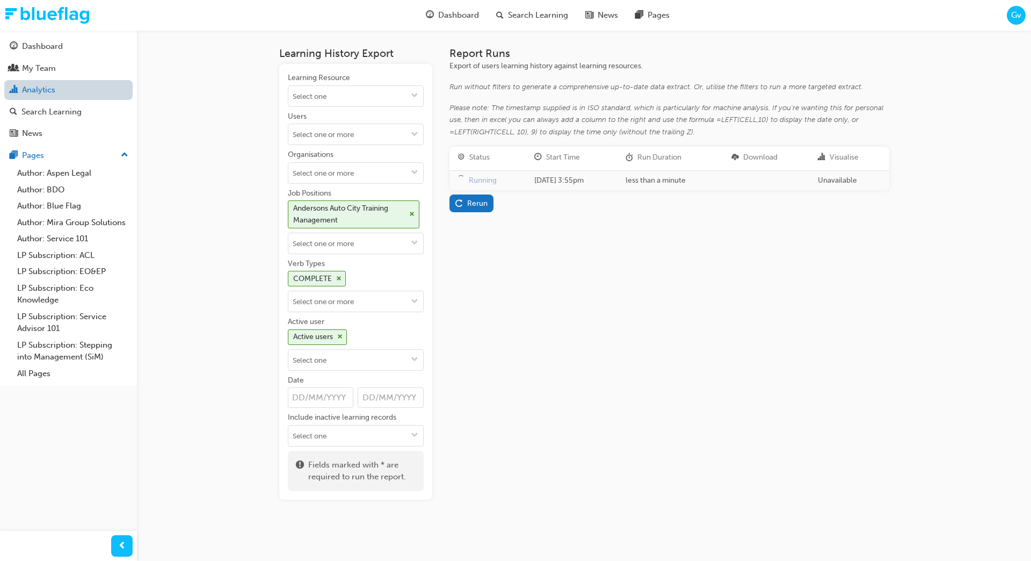
click at [119, 94] on link "Analytics" at bounding box center [68, 90] width 128 height 20
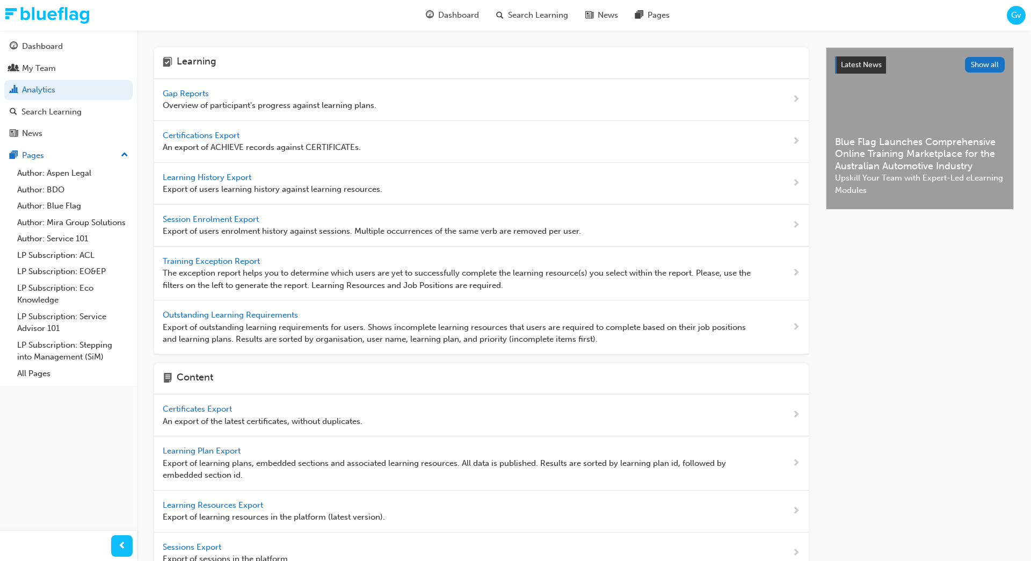
click at [232, 135] on span "Certifications Export" at bounding box center [202, 136] width 79 height 10
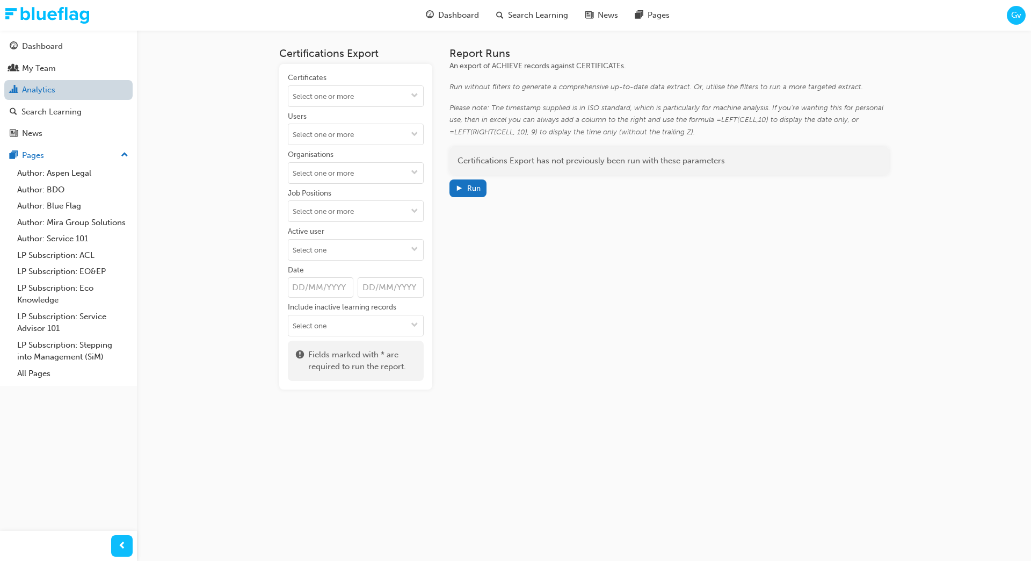
click at [86, 93] on link "Analytics" at bounding box center [68, 90] width 128 height 20
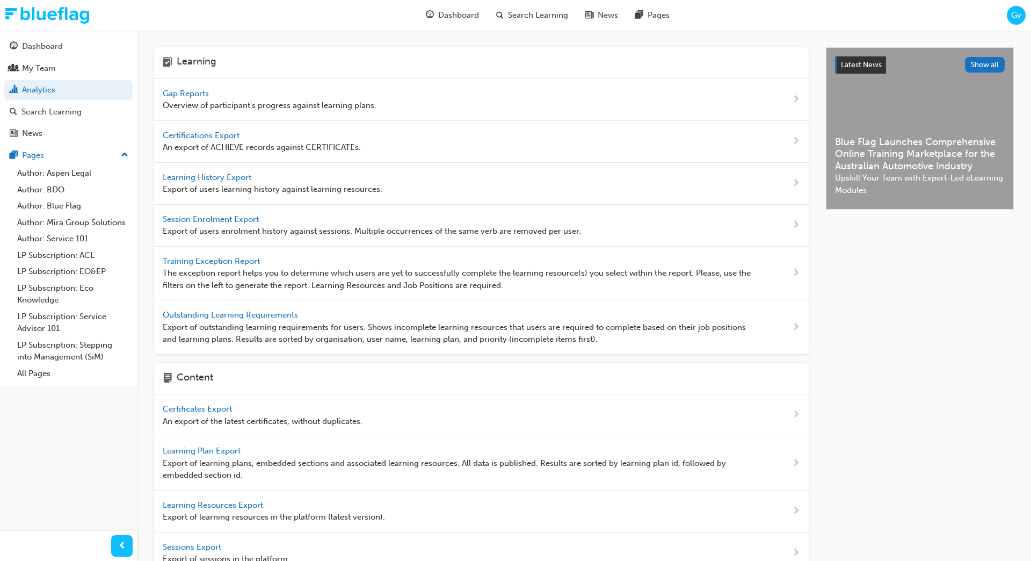
click at [252, 258] on span "Training Exception Report" at bounding box center [212, 261] width 99 height 10
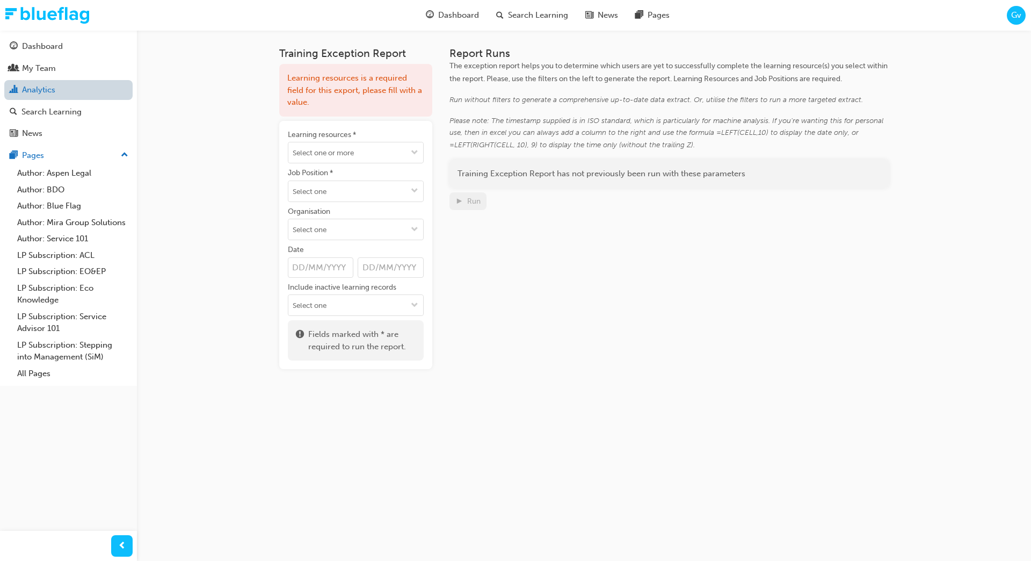
click at [76, 94] on link "Analytics" at bounding box center [68, 90] width 128 height 20
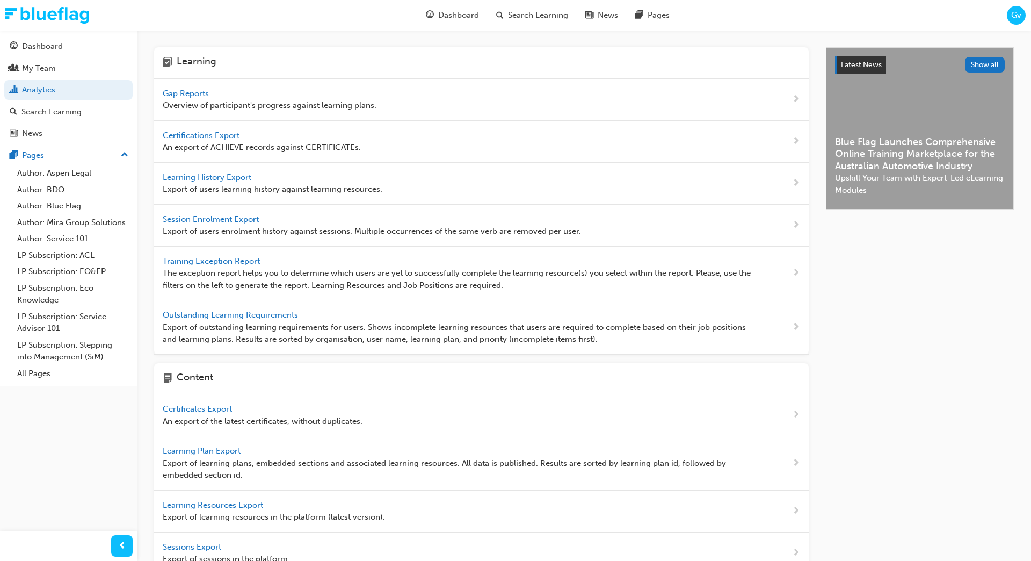
click at [220, 259] on span "Training Exception Report" at bounding box center [212, 261] width 99 height 10
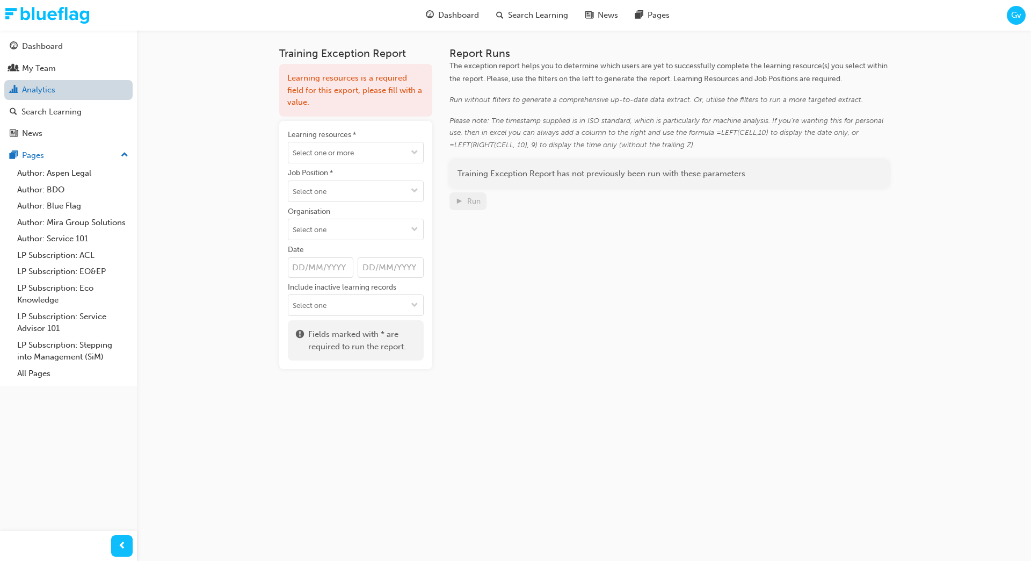
click at [73, 86] on link "Analytics" at bounding box center [68, 90] width 128 height 20
